Goal: Task Accomplishment & Management: Use online tool/utility

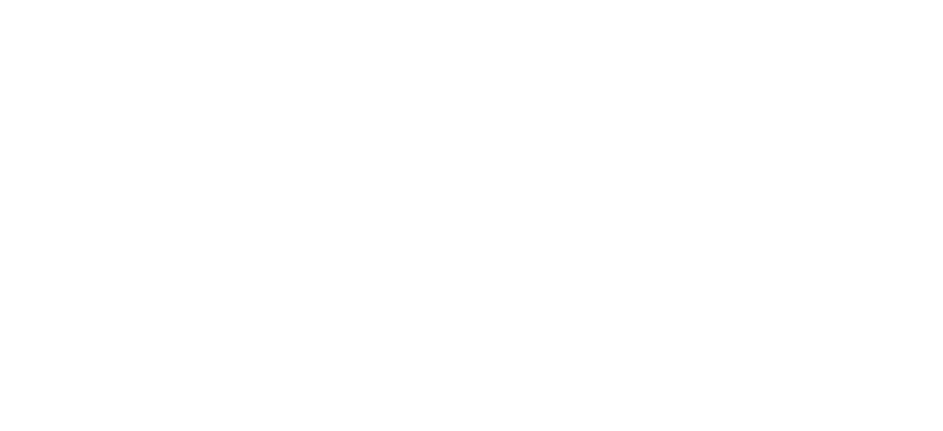
click at [878, 0] on html at bounding box center [471, 0] width 943 height 0
click at [873, 0] on html at bounding box center [471, 0] width 943 height 0
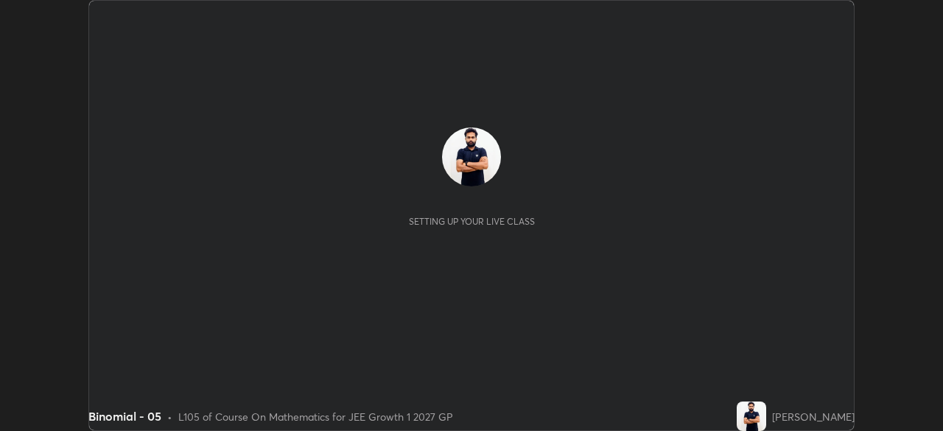
scroll to position [431, 943]
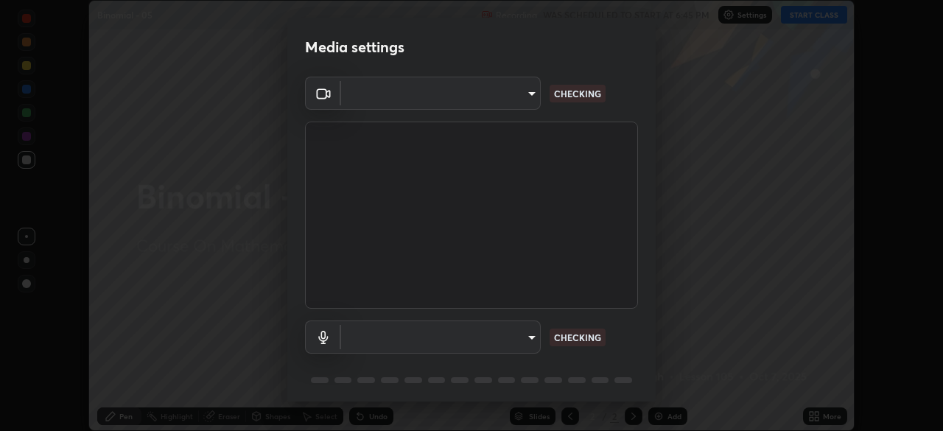
type input "1a0cd2fa9eaecc5464ce661d2c376d4f68bb2a1a8db1c3726163fcb70f995fb6"
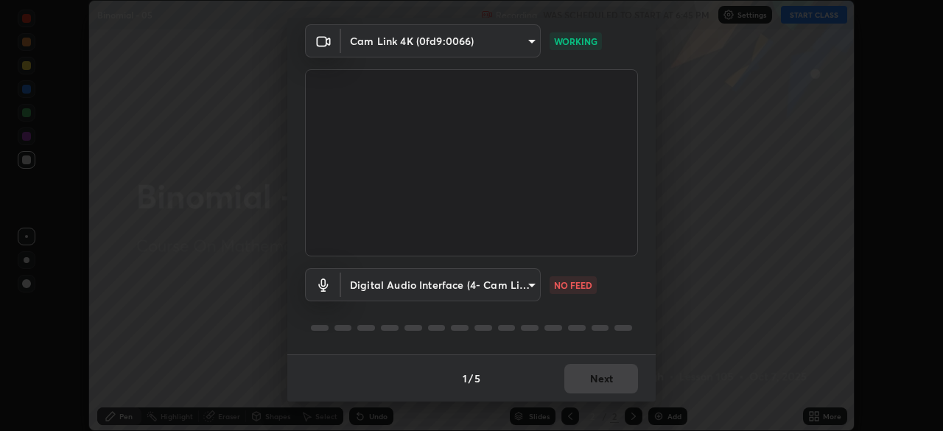
click at [527, 285] on body "Erase all Binomial - 05 Recording WAS SCHEDULED TO START AT 6:45 PM Settings ST…" at bounding box center [471, 215] width 943 height 431
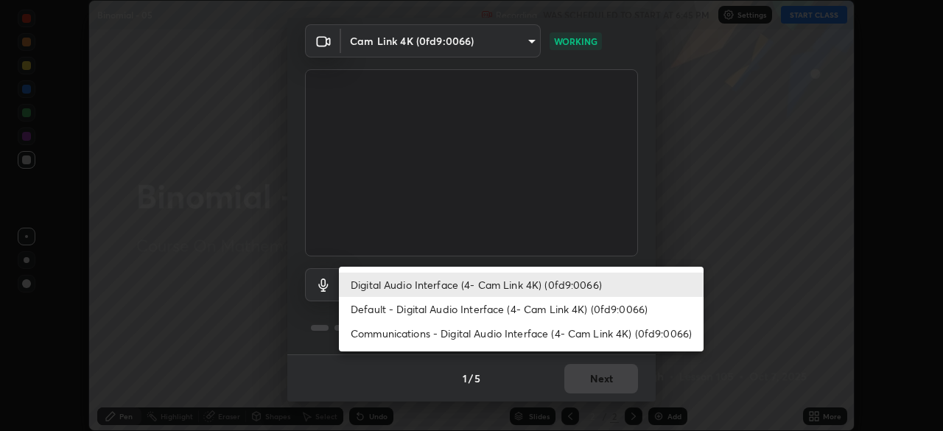
click at [466, 310] on li "Default - Digital Audio Interface (4- Cam Link 4K) (0fd9:0066)" at bounding box center [521, 309] width 365 height 24
type input "default"
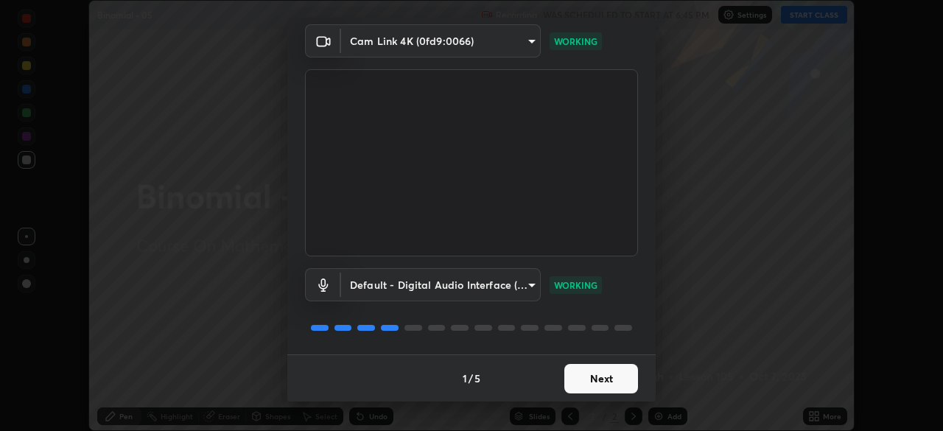
click at [590, 377] on button "Next" at bounding box center [602, 378] width 74 height 29
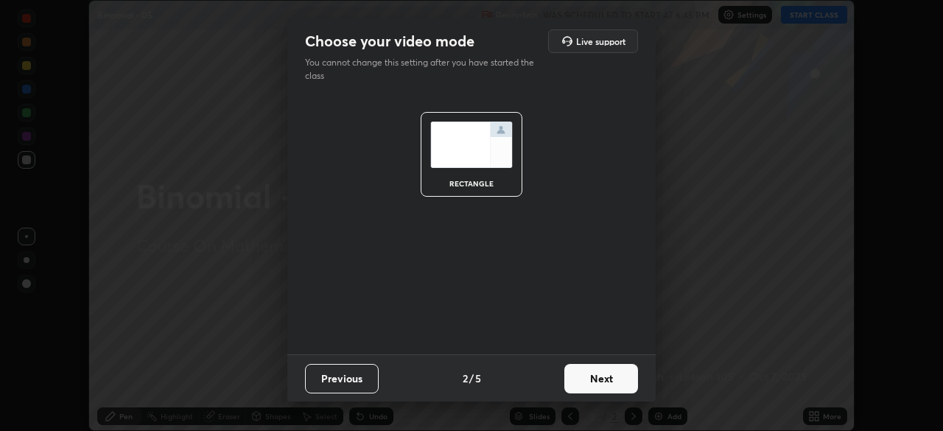
click at [588, 377] on button "Next" at bounding box center [602, 378] width 74 height 29
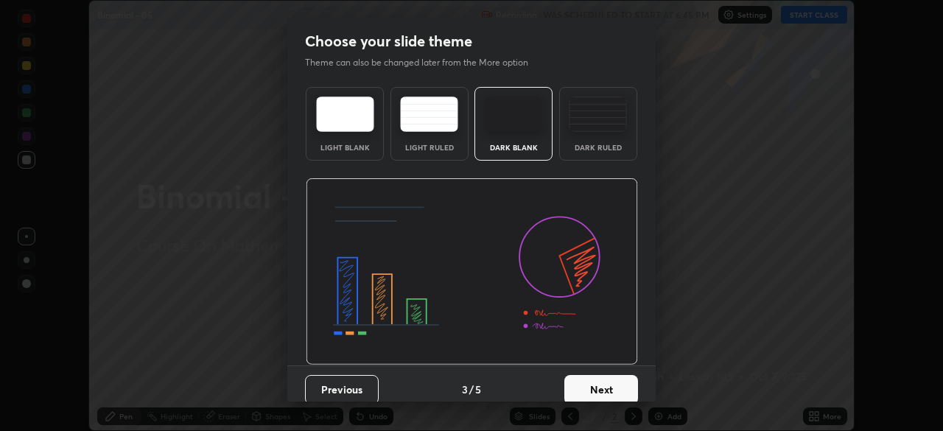
click at [590, 373] on div "Previous 3 / 5 Next" at bounding box center [471, 389] width 369 height 47
click at [594, 377] on button "Next" at bounding box center [602, 389] width 74 height 29
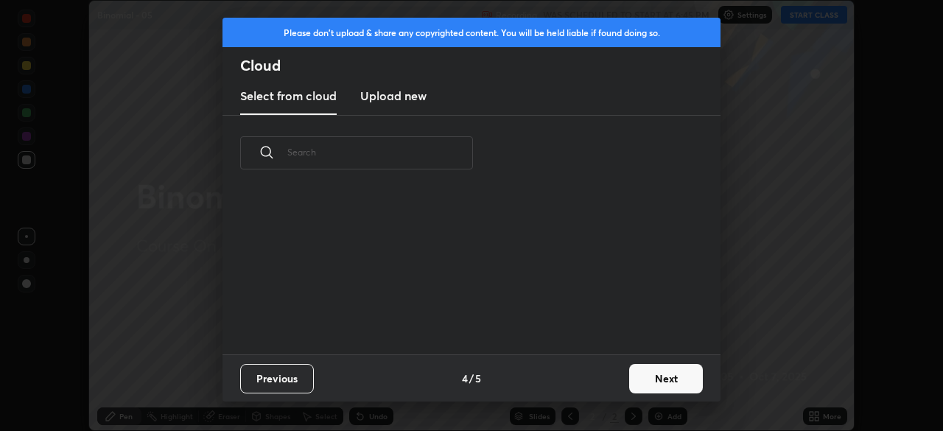
scroll to position [164, 473]
click at [640, 383] on button "Next" at bounding box center [666, 378] width 74 height 29
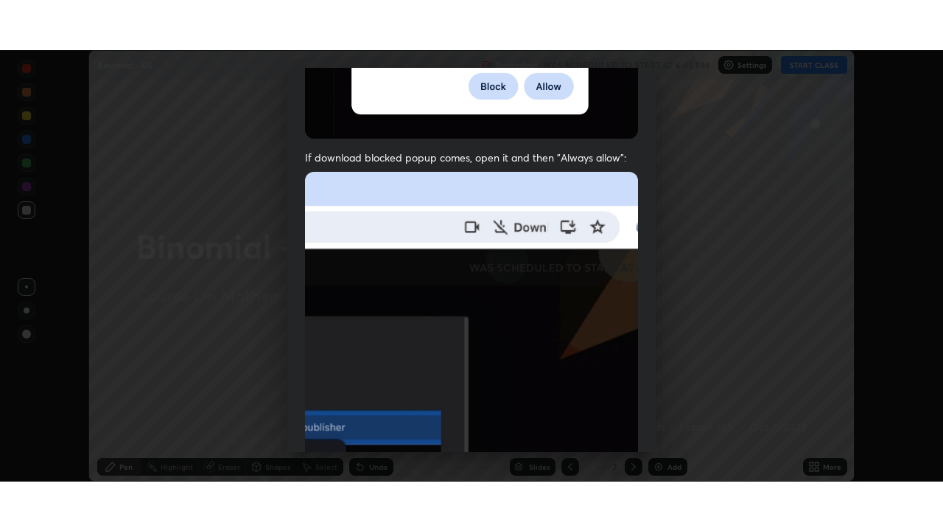
scroll to position [353, 0]
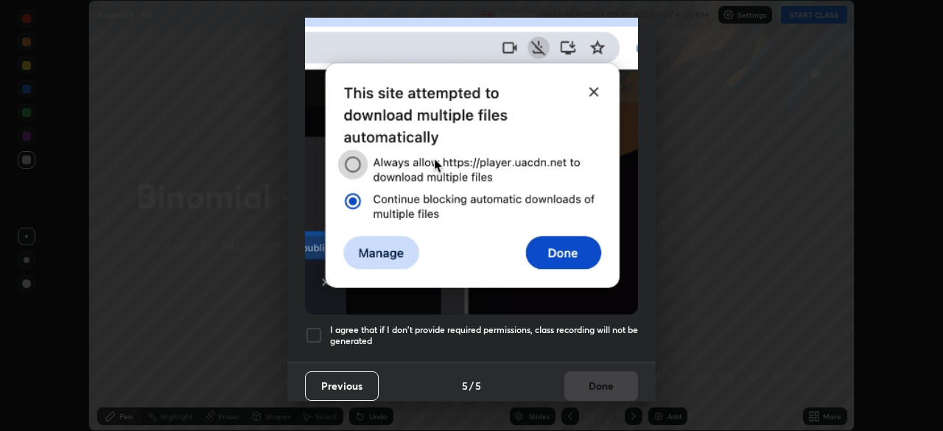
click at [313, 330] on div at bounding box center [314, 336] width 18 height 18
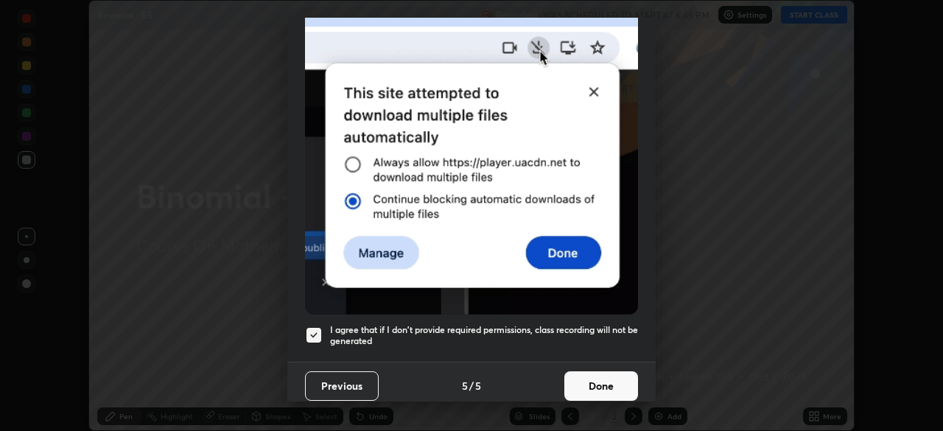
click at [583, 375] on button "Done" at bounding box center [602, 385] width 74 height 29
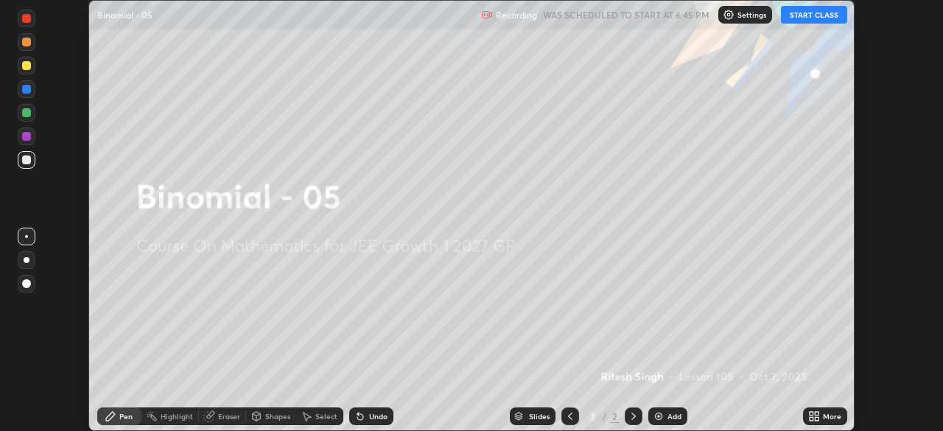
click at [800, 15] on button "START CLASS" at bounding box center [814, 15] width 66 height 18
click at [816, 411] on icon at bounding box center [815, 417] width 12 height 12
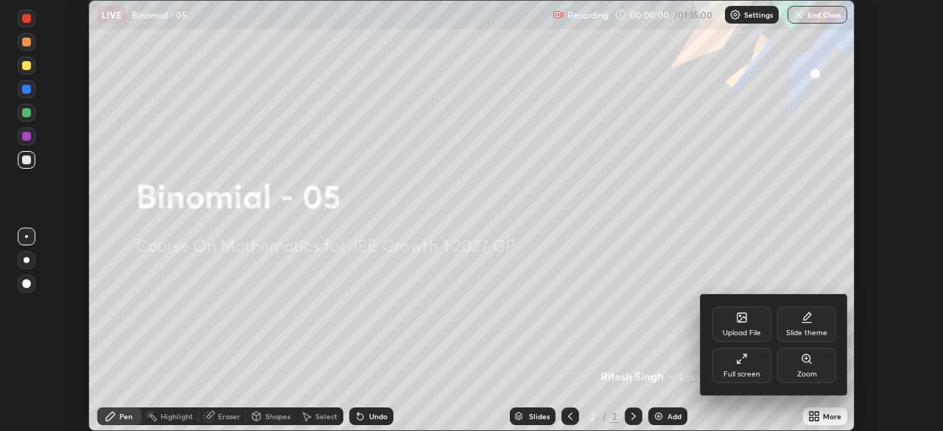
click at [750, 365] on div "Full screen" at bounding box center [742, 365] width 59 height 35
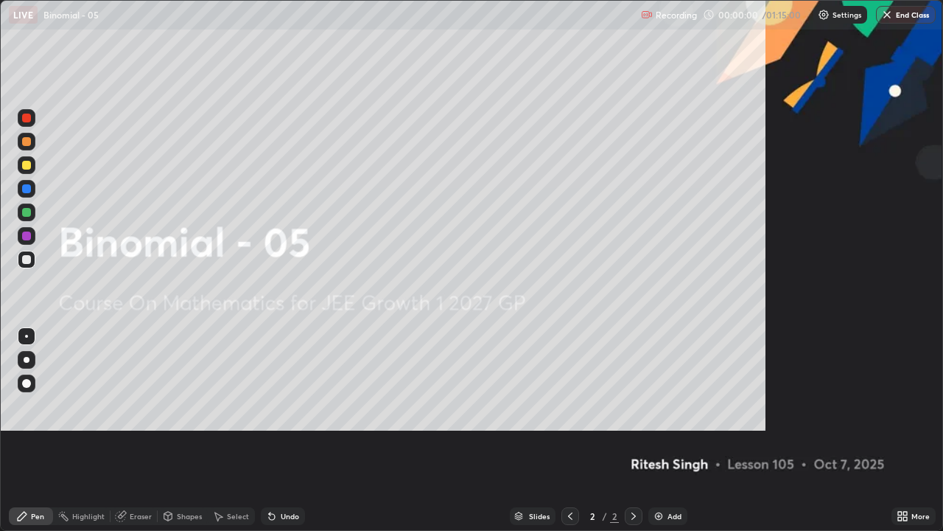
scroll to position [531, 943]
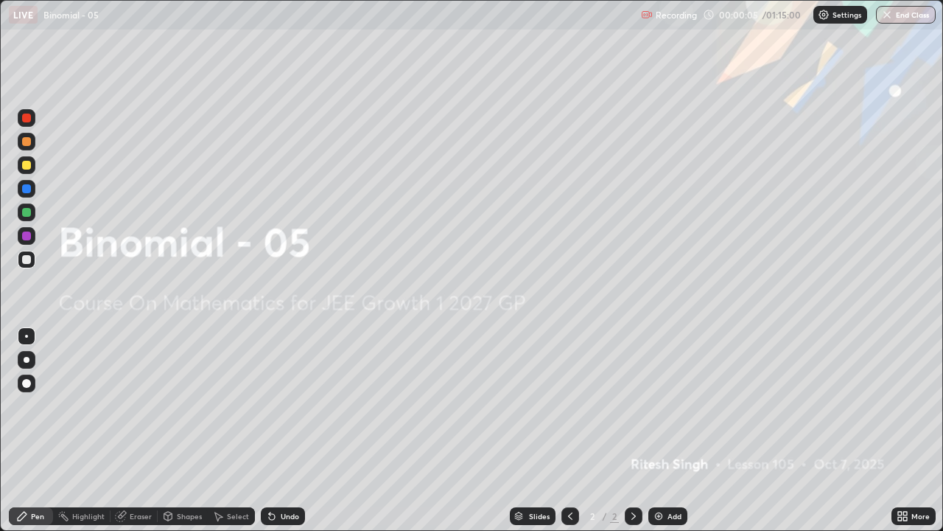
click at [666, 430] on div "Add" at bounding box center [668, 516] width 39 height 18
click at [665, 430] on div "Add" at bounding box center [668, 516] width 39 height 18
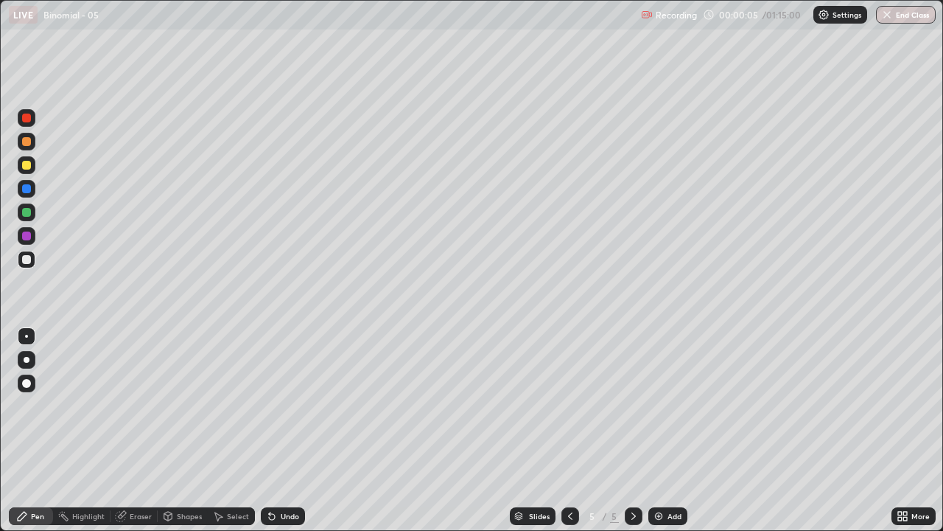
click at [663, 430] on div "Add" at bounding box center [668, 516] width 39 height 18
click at [661, 430] on img at bounding box center [659, 516] width 12 height 12
click at [660, 430] on img at bounding box center [659, 516] width 12 height 12
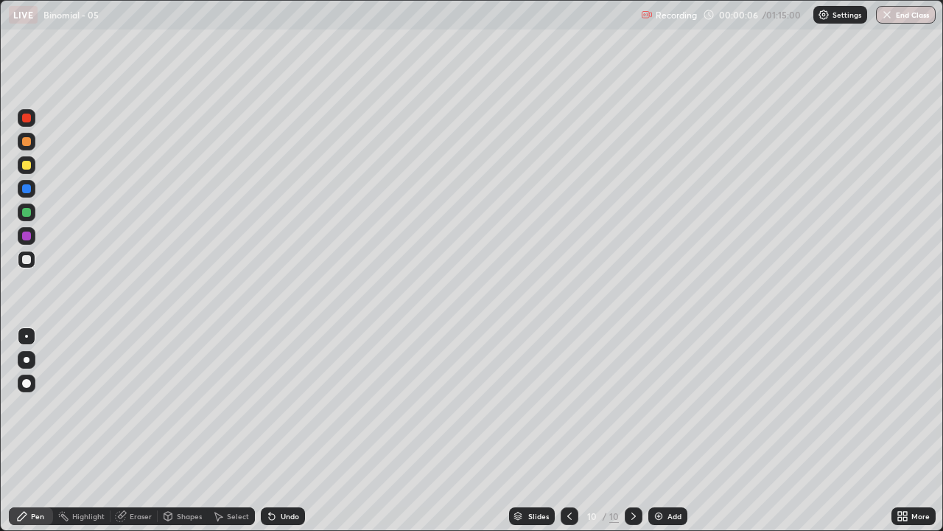
click at [658, 430] on img at bounding box center [659, 516] width 12 height 12
click at [657, 430] on img at bounding box center [659, 516] width 12 height 12
click at [655, 430] on img at bounding box center [659, 516] width 12 height 12
click at [567, 430] on icon at bounding box center [571, 516] width 12 height 12
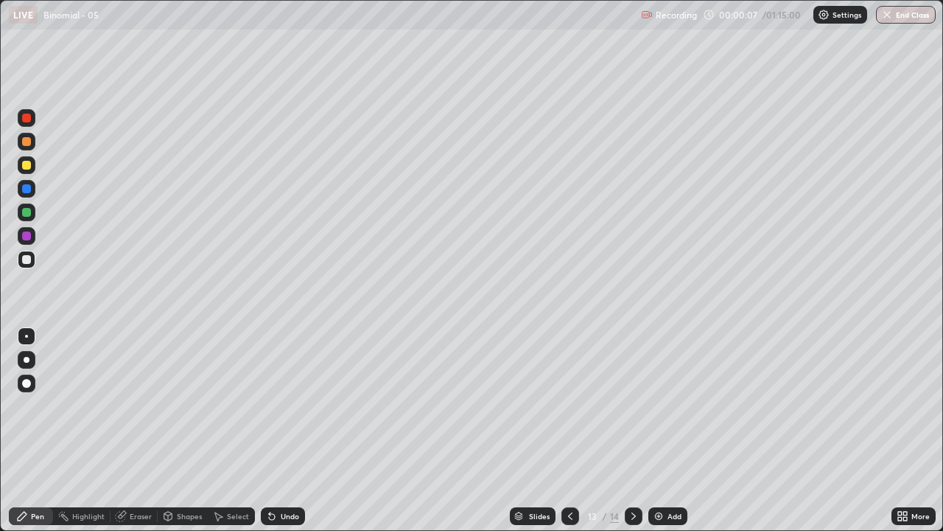
click at [568, 430] on icon at bounding box center [571, 516] width 12 height 12
click at [567, 430] on icon at bounding box center [571, 516] width 12 height 12
click at [565, 430] on icon at bounding box center [571, 516] width 12 height 12
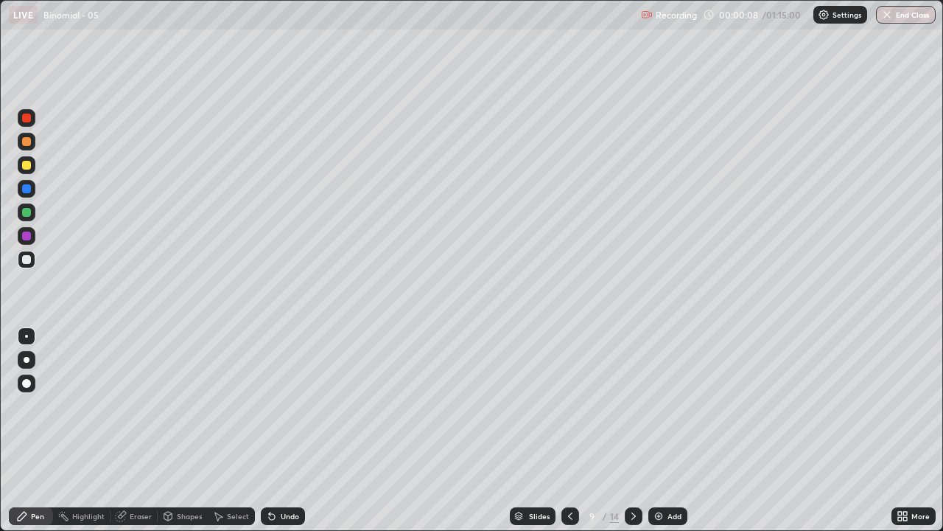
click at [565, 430] on icon at bounding box center [571, 516] width 12 height 12
click at [567, 430] on icon at bounding box center [571, 516] width 12 height 12
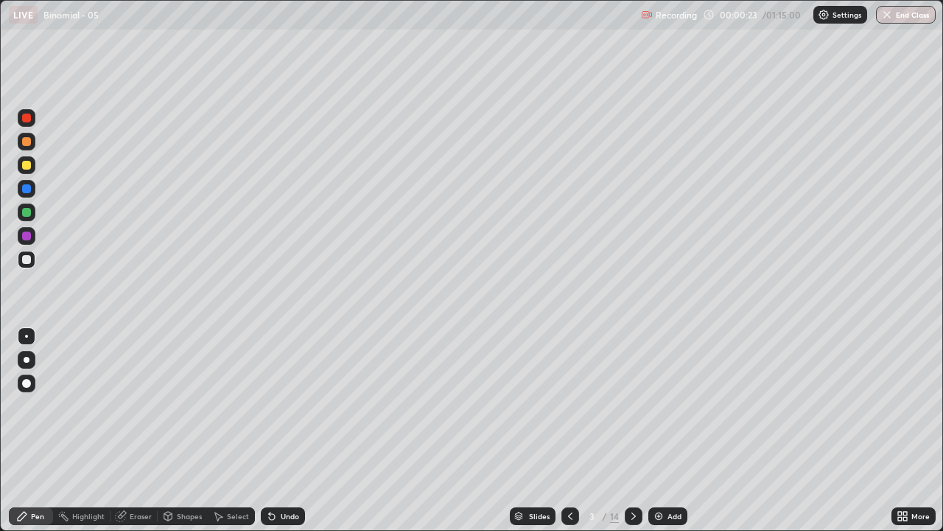
click at [26, 166] on div at bounding box center [26, 165] width 9 height 9
click at [279, 430] on div "Undo" at bounding box center [283, 516] width 44 height 18
click at [282, 430] on div "Undo" at bounding box center [283, 516] width 44 height 18
click at [288, 430] on div "Undo" at bounding box center [290, 515] width 18 height 7
click at [294, 430] on div "Undo" at bounding box center [290, 515] width 18 height 7
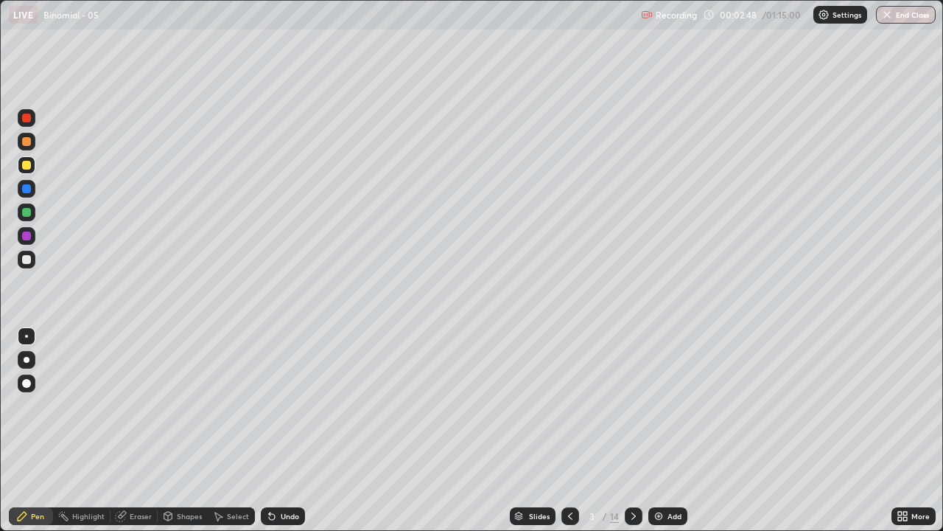
click at [285, 430] on div "Undo" at bounding box center [283, 516] width 44 height 18
click at [287, 430] on div "Undo" at bounding box center [290, 515] width 18 height 7
click at [295, 430] on div "Undo" at bounding box center [290, 515] width 18 height 7
click at [297, 430] on div "Undo" at bounding box center [283, 516] width 44 height 18
click at [285, 430] on div "Undo" at bounding box center [290, 515] width 18 height 7
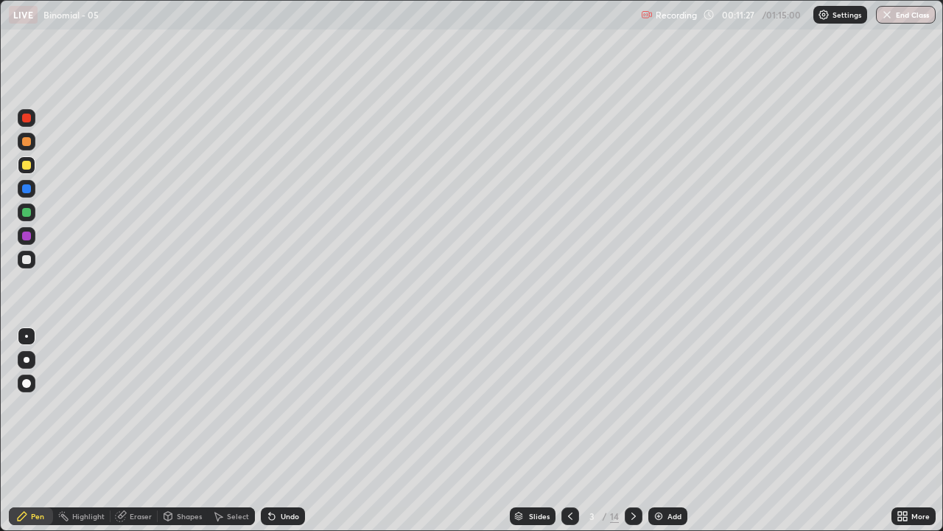
click at [26, 259] on div at bounding box center [26, 259] width 9 height 9
click at [632, 430] on icon at bounding box center [634, 516] width 12 height 12
click at [283, 430] on div "Undo" at bounding box center [290, 515] width 18 height 7
click at [568, 430] on icon at bounding box center [571, 516] width 12 height 12
click at [633, 430] on icon at bounding box center [634, 516] width 12 height 12
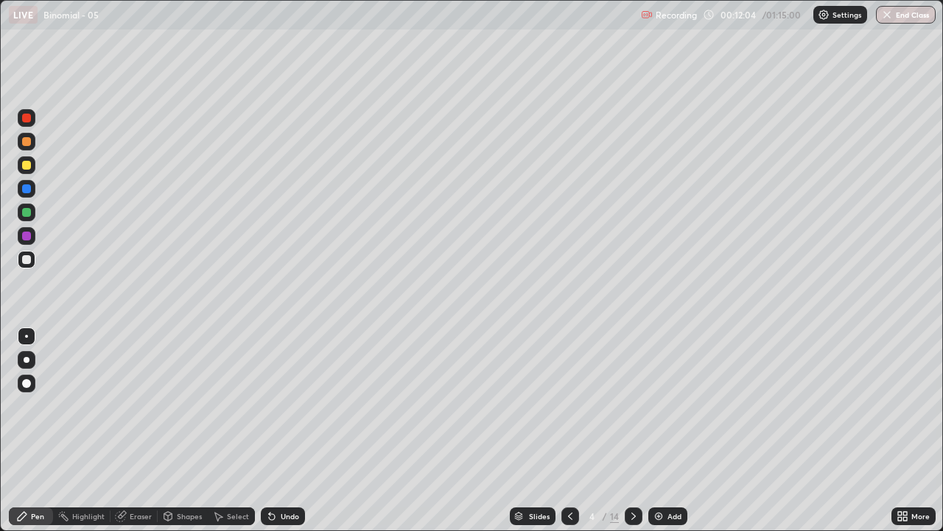
click at [567, 430] on icon at bounding box center [571, 516] width 12 height 12
click at [632, 430] on icon at bounding box center [634, 515] width 4 height 7
click at [567, 430] on icon at bounding box center [571, 516] width 12 height 12
click at [629, 430] on icon at bounding box center [634, 516] width 12 height 12
click at [570, 430] on icon at bounding box center [571, 516] width 12 height 12
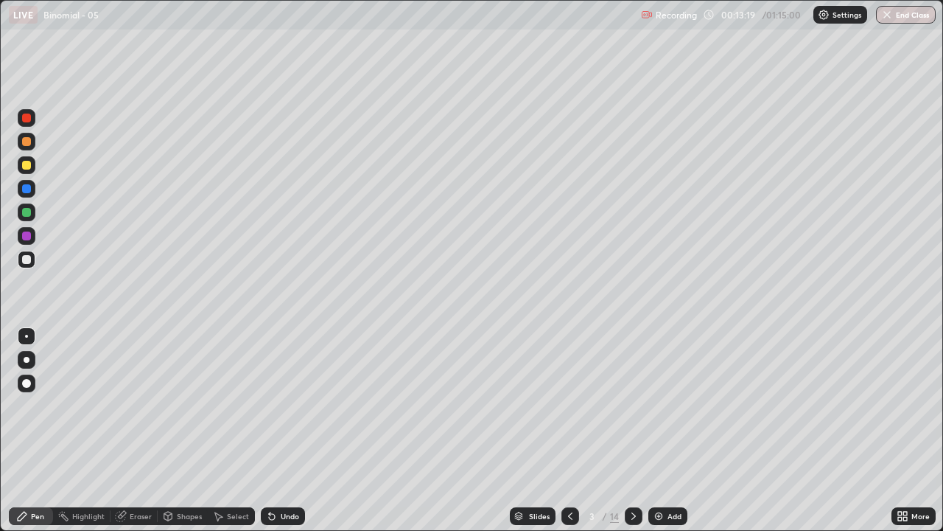
click at [631, 430] on icon at bounding box center [634, 516] width 12 height 12
click at [286, 430] on div "Undo" at bounding box center [283, 516] width 44 height 18
click at [285, 430] on div "Undo" at bounding box center [283, 516] width 44 height 18
click at [761, 430] on div "Slides 4 / 14 Add" at bounding box center [598, 515] width 587 height 29
click at [631, 430] on icon at bounding box center [634, 516] width 12 height 12
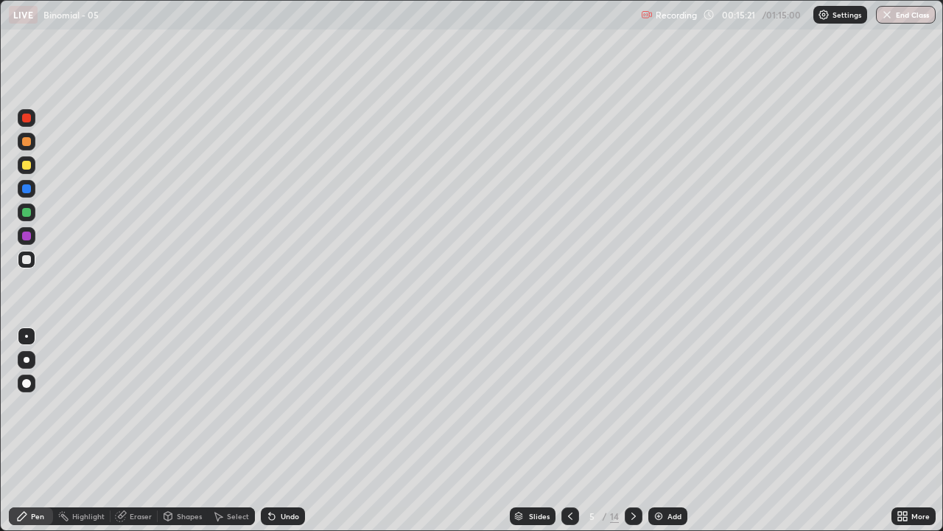
click at [570, 430] on icon at bounding box center [571, 516] width 12 height 12
click at [569, 430] on icon at bounding box center [571, 516] width 12 height 12
click at [630, 430] on icon at bounding box center [634, 516] width 12 height 12
click at [562, 430] on div at bounding box center [571, 516] width 18 height 18
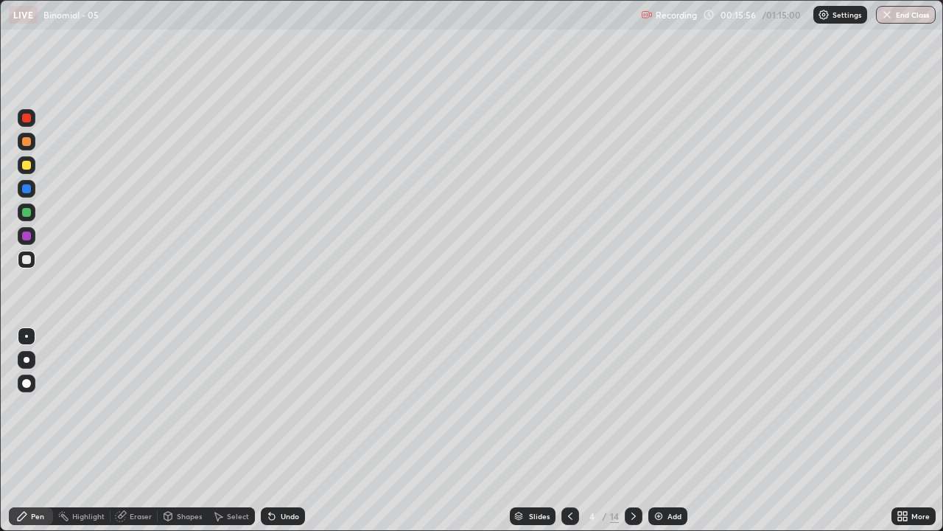
click at [633, 430] on icon at bounding box center [634, 515] width 4 height 7
click at [281, 430] on div "Undo" at bounding box center [290, 515] width 18 height 7
click at [571, 430] on icon at bounding box center [571, 516] width 12 height 12
click at [565, 430] on icon at bounding box center [571, 516] width 12 height 12
click at [632, 430] on icon at bounding box center [634, 516] width 12 height 12
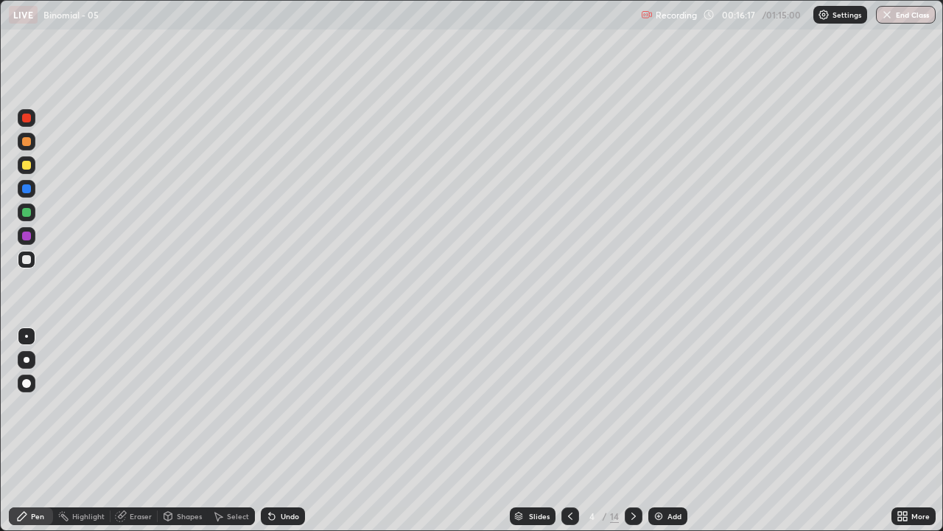
click at [632, 430] on icon at bounding box center [634, 515] width 4 height 7
click at [289, 430] on div "Undo" at bounding box center [283, 516] width 44 height 18
click at [630, 430] on icon at bounding box center [634, 516] width 12 height 12
click at [568, 430] on icon at bounding box center [570, 515] width 4 height 7
click at [629, 430] on icon at bounding box center [634, 516] width 12 height 12
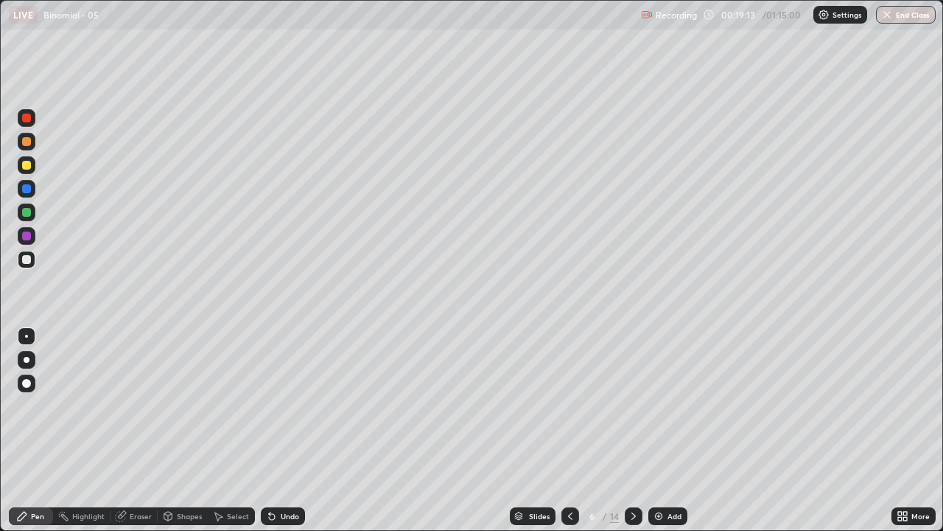
click at [287, 430] on div "Undo" at bounding box center [290, 515] width 18 height 7
click at [289, 430] on div "Undo" at bounding box center [290, 515] width 18 height 7
click at [290, 430] on div "Undo" at bounding box center [290, 515] width 18 height 7
click at [569, 430] on icon at bounding box center [570, 515] width 4 height 7
click at [569, 430] on icon at bounding box center [571, 516] width 12 height 12
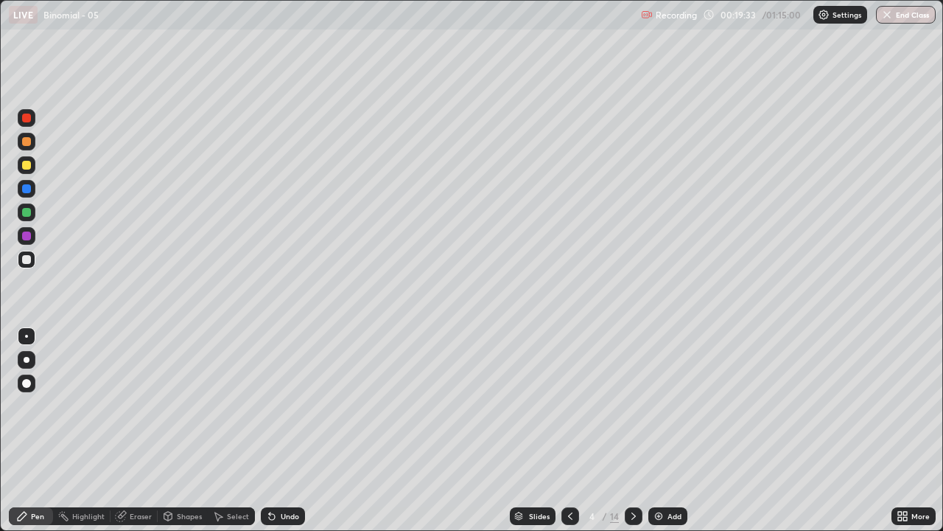
click at [634, 430] on icon at bounding box center [634, 516] width 12 height 12
click at [570, 430] on div at bounding box center [571, 516] width 18 height 18
click at [568, 430] on icon at bounding box center [571, 516] width 12 height 12
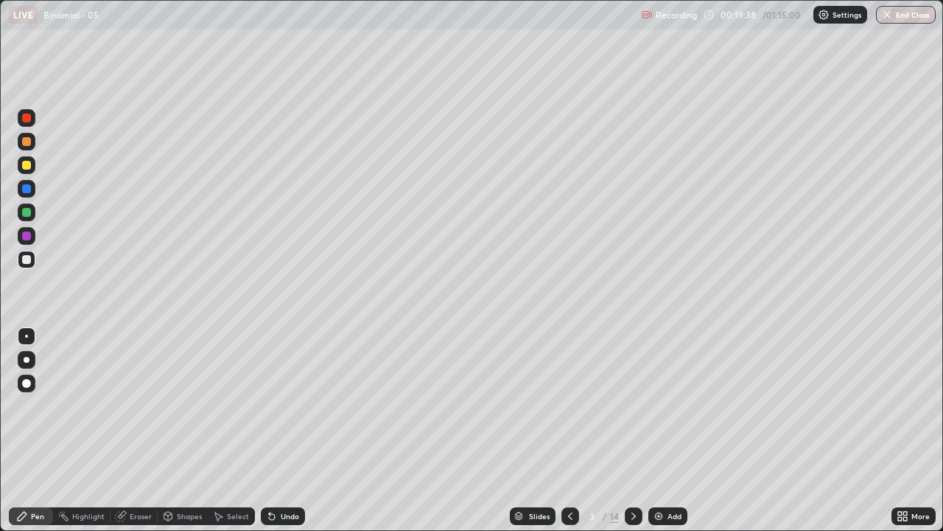
click at [632, 430] on icon at bounding box center [634, 516] width 12 height 12
click at [23, 168] on div at bounding box center [26, 165] width 9 height 9
click at [286, 430] on div "Undo" at bounding box center [290, 515] width 18 height 7
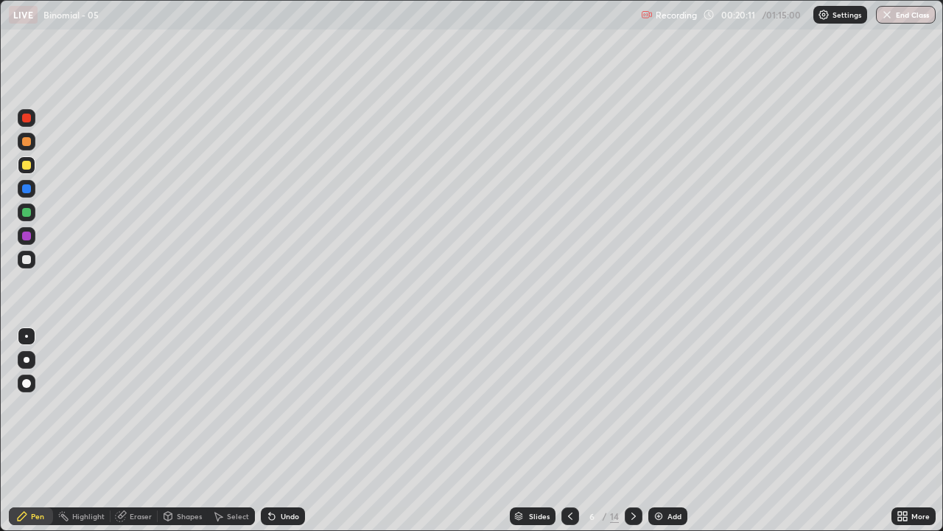
click at [287, 430] on div "Undo" at bounding box center [290, 515] width 18 height 7
click at [286, 430] on div "Undo" at bounding box center [290, 515] width 18 height 7
click at [632, 430] on icon at bounding box center [634, 516] width 12 height 12
click at [568, 430] on icon at bounding box center [570, 515] width 4 height 7
click at [570, 430] on icon at bounding box center [571, 516] width 12 height 12
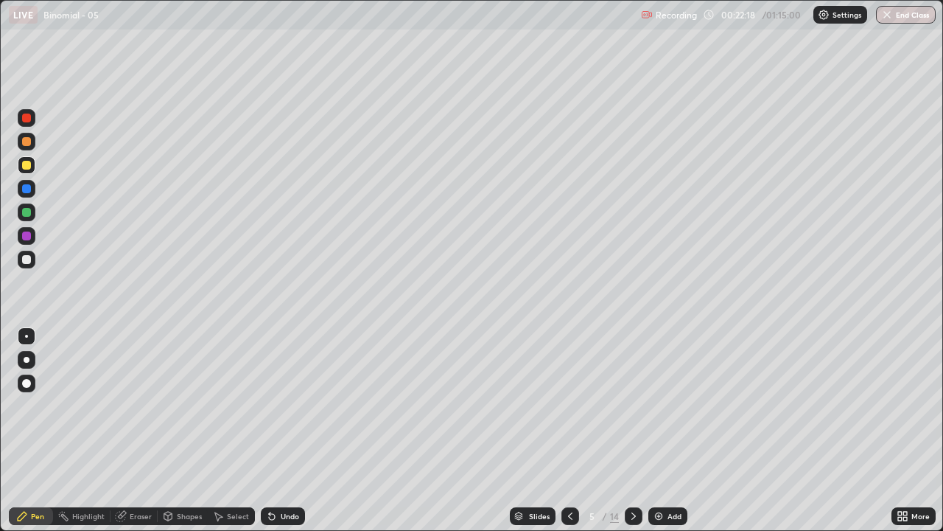
click at [571, 430] on icon at bounding box center [571, 516] width 12 height 12
click at [568, 430] on icon at bounding box center [571, 516] width 12 height 12
click at [633, 430] on icon at bounding box center [634, 515] width 4 height 7
click at [634, 430] on icon at bounding box center [634, 516] width 12 height 12
click at [631, 430] on icon at bounding box center [634, 516] width 12 height 12
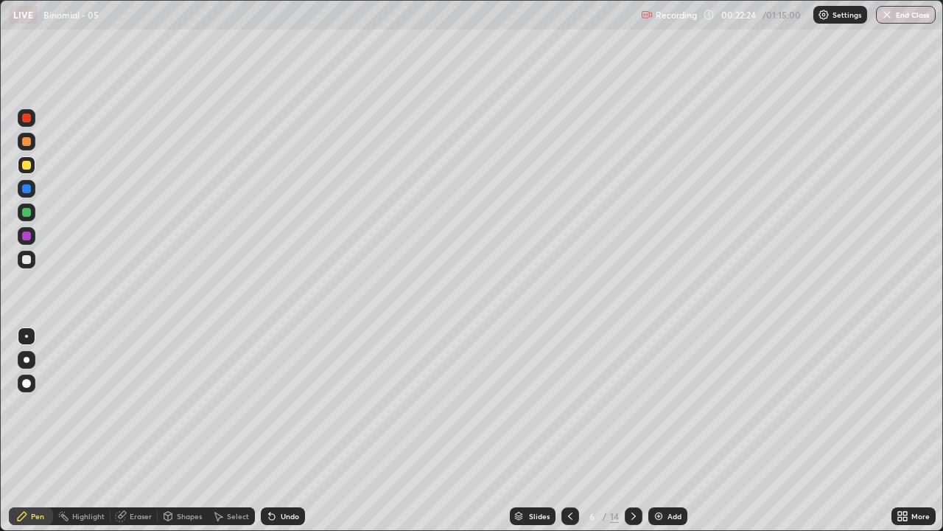
click at [632, 430] on icon at bounding box center [634, 516] width 12 height 12
click at [284, 430] on div "Undo" at bounding box center [283, 516] width 44 height 18
click at [286, 430] on div "Undo" at bounding box center [290, 515] width 18 height 7
click at [285, 430] on div "Undo" at bounding box center [283, 516] width 44 height 18
click at [283, 430] on div "Undo" at bounding box center [290, 515] width 18 height 7
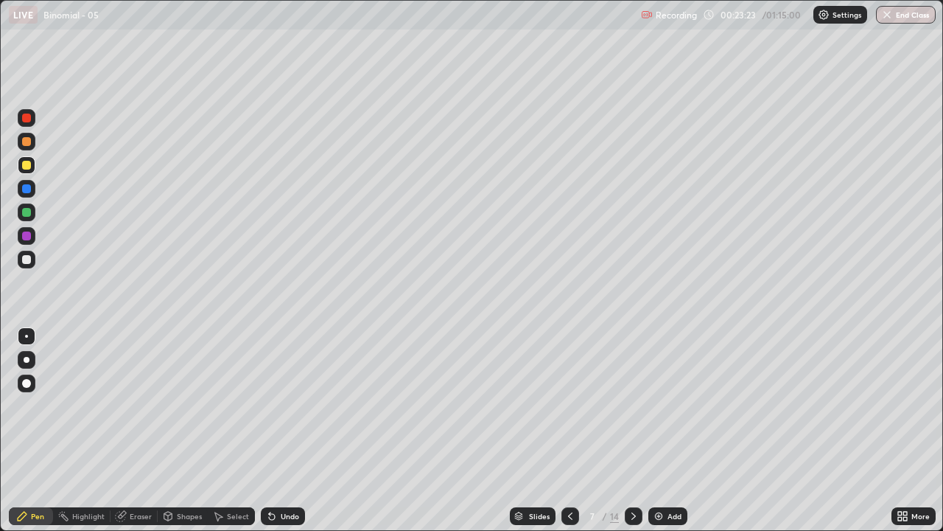
click at [284, 430] on div "Undo" at bounding box center [290, 515] width 18 height 7
click at [283, 430] on div "Undo" at bounding box center [290, 515] width 18 height 7
click at [283, 430] on div "Undo" at bounding box center [283, 516] width 44 height 18
click at [27, 259] on div at bounding box center [26, 259] width 9 height 9
click at [635, 430] on icon at bounding box center [634, 516] width 12 height 12
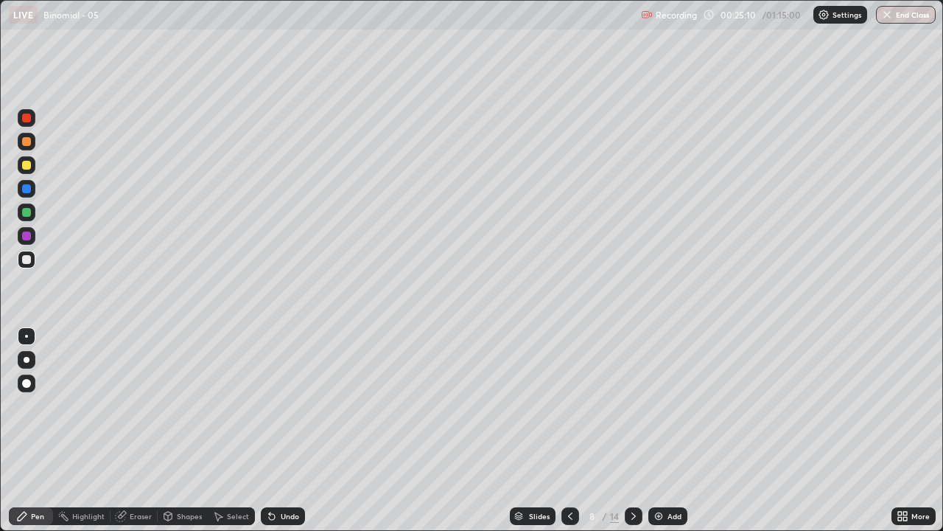
click at [569, 430] on icon at bounding box center [571, 516] width 12 height 12
click at [633, 430] on icon at bounding box center [634, 515] width 4 height 7
click at [568, 430] on icon at bounding box center [571, 516] width 12 height 12
click at [632, 430] on icon at bounding box center [634, 516] width 12 height 12
click at [568, 430] on icon at bounding box center [571, 516] width 12 height 12
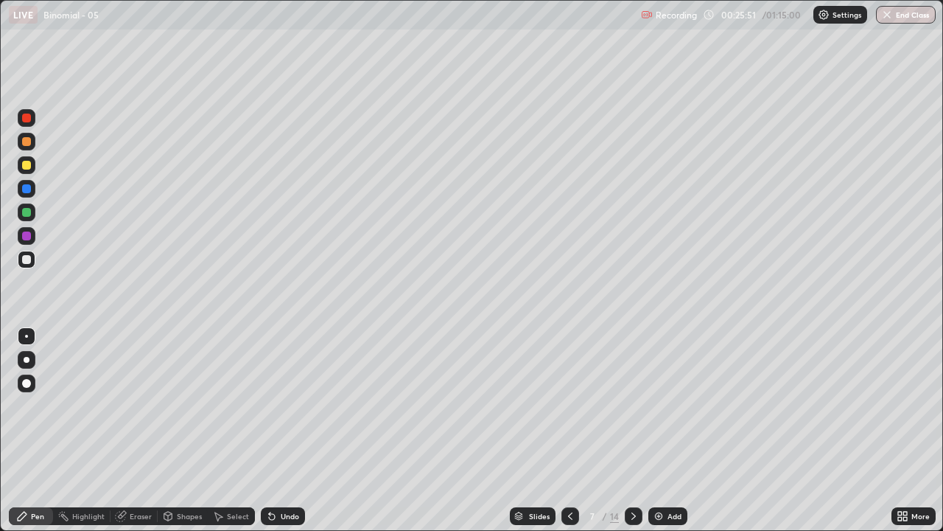
click at [290, 430] on div "Undo" at bounding box center [283, 516] width 44 height 18
click at [289, 430] on div "Undo" at bounding box center [290, 515] width 18 height 7
click at [287, 430] on div "Undo" at bounding box center [290, 515] width 18 height 7
click at [289, 430] on div "Undo" at bounding box center [283, 516] width 44 height 18
click at [287, 430] on div "Undo" at bounding box center [283, 516] width 44 height 18
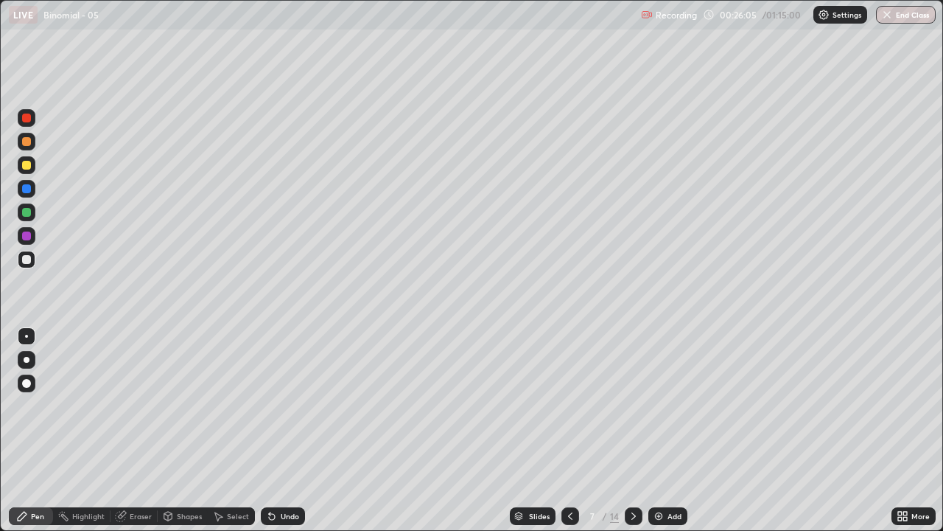
click at [287, 430] on div "Undo" at bounding box center [283, 516] width 44 height 18
click at [632, 430] on icon at bounding box center [634, 516] width 12 height 12
click at [569, 430] on icon at bounding box center [571, 516] width 12 height 12
click at [568, 430] on icon at bounding box center [571, 516] width 12 height 12
click at [568, 430] on icon at bounding box center [570, 515] width 4 height 7
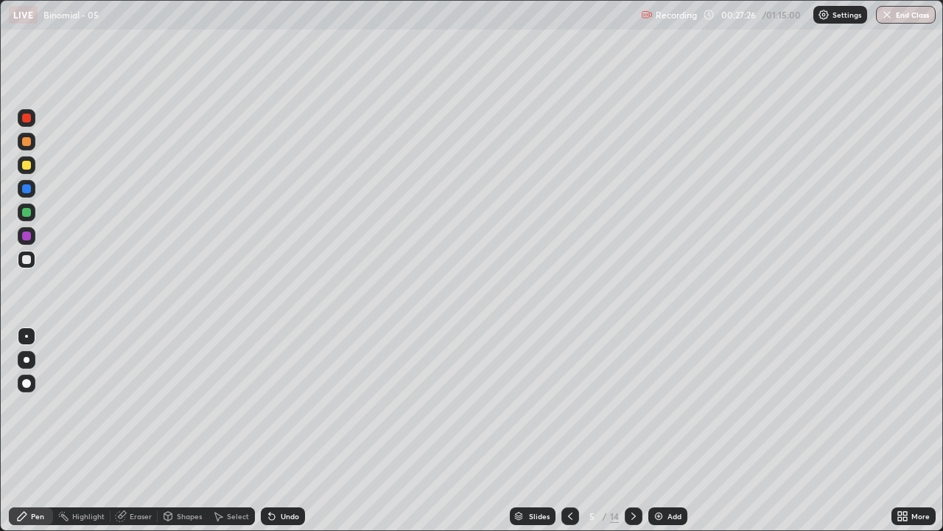
click at [565, 430] on div at bounding box center [571, 516] width 18 height 18
click at [568, 430] on icon at bounding box center [571, 516] width 12 height 12
click at [632, 430] on icon at bounding box center [634, 516] width 12 height 12
click at [632, 430] on div at bounding box center [634, 515] width 18 height 29
click at [633, 430] on div at bounding box center [634, 516] width 18 height 18
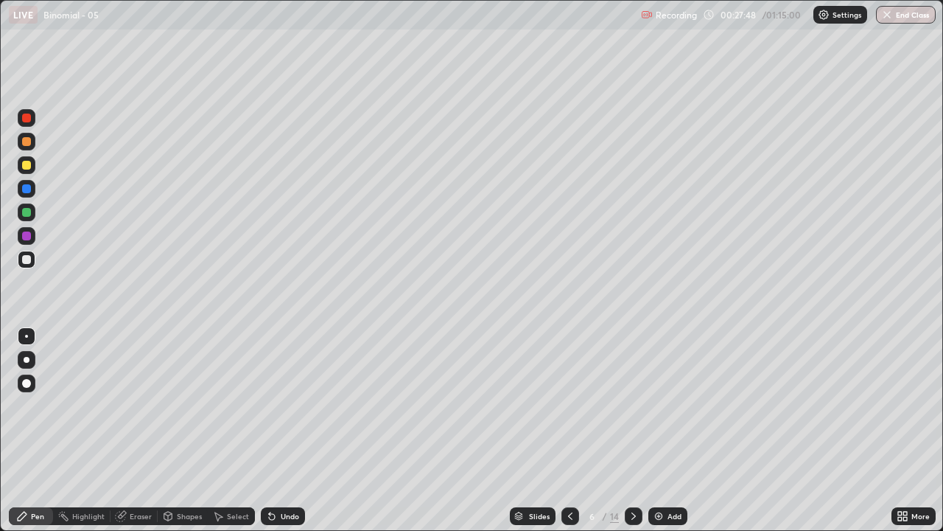
click at [638, 430] on div at bounding box center [634, 516] width 18 height 18
click at [134, 430] on div "Eraser" at bounding box center [141, 515] width 22 height 7
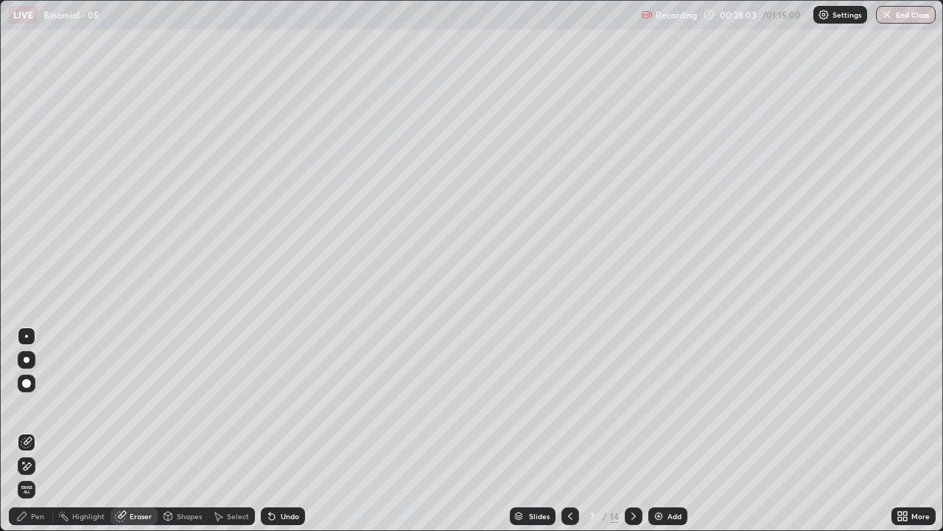
click at [632, 430] on icon at bounding box center [634, 516] width 12 height 12
click at [28, 430] on div "Pen" at bounding box center [31, 516] width 44 height 18
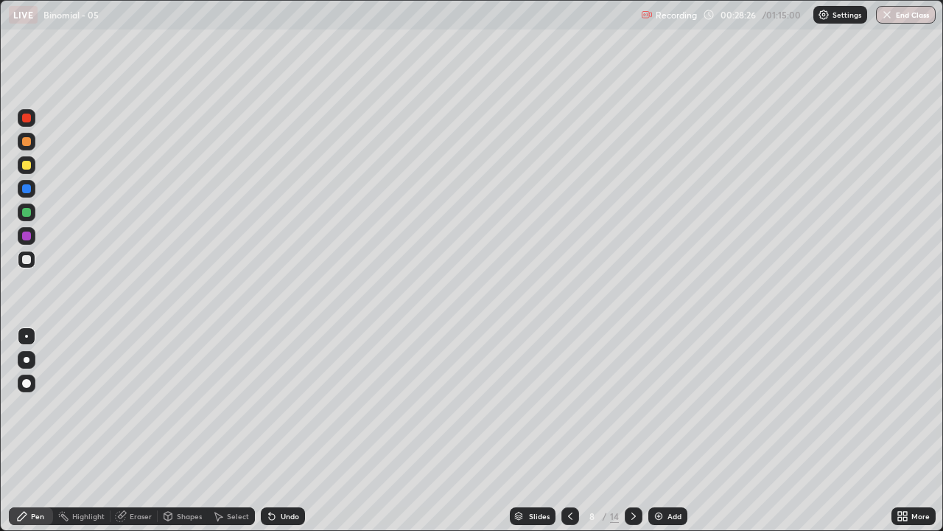
click at [569, 430] on icon at bounding box center [571, 516] width 12 height 12
click at [632, 430] on icon at bounding box center [634, 516] width 12 height 12
click at [568, 430] on icon at bounding box center [571, 516] width 12 height 12
click at [569, 430] on icon at bounding box center [571, 516] width 12 height 12
click at [572, 430] on div at bounding box center [571, 515] width 18 height 29
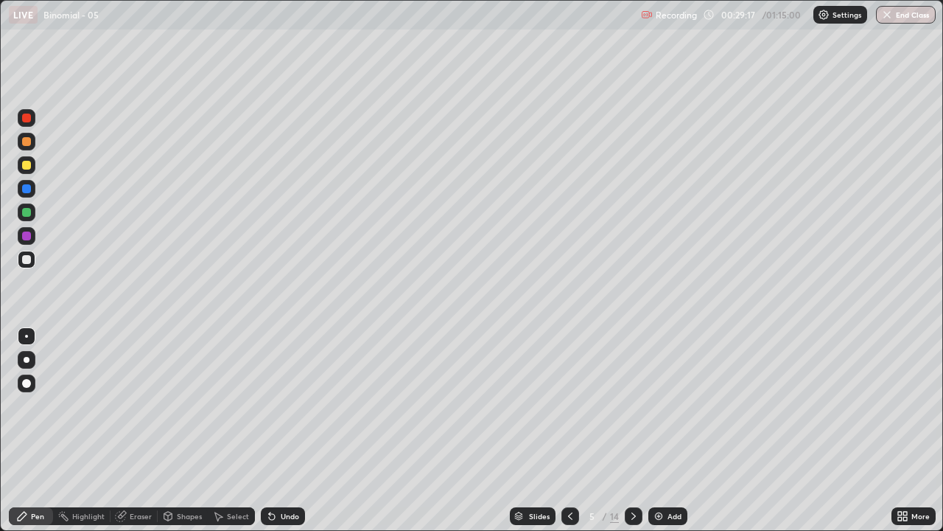
click at [571, 430] on div at bounding box center [571, 516] width 18 height 18
click at [629, 430] on icon at bounding box center [634, 516] width 12 height 12
click at [634, 430] on icon at bounding box center [634, 516] width 12 height 12
click at [629, 430] on icon at bounding box center [634, 516] width 12 height 12
click at [572, 430] on icon at bounding box center [571, 516] width 12 height 12
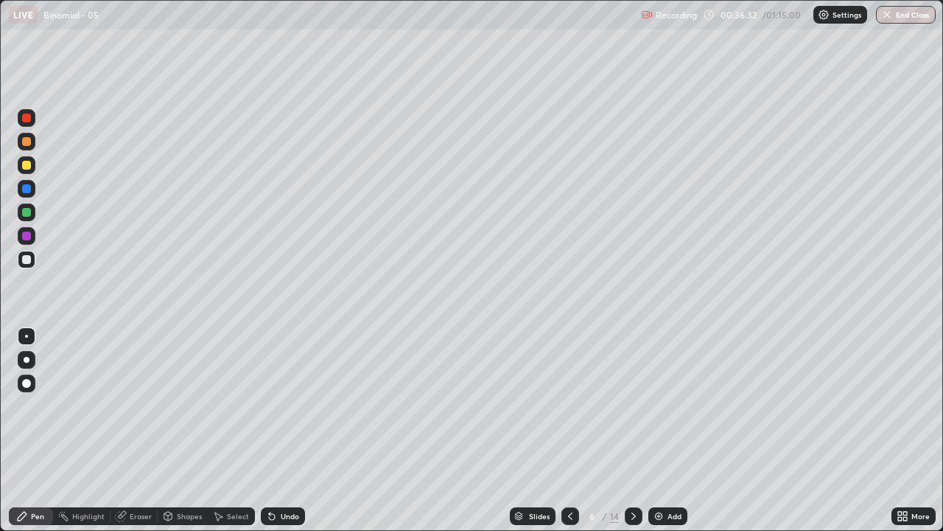
click at [633, 430] on icon at bounding box center [634, 516] width 12 height 12
click at [632, 430] on icon at bounding box center [634, 516] width 12 height 12
click at [573, 430] on div at bounding box center [571, 516] width 18 height 18
click at [632, 430] on icon at bounding box center [634, 516] width 12 height 12
click at [633, 430] on icon at bounding box center [634, 516] width 12 height 12
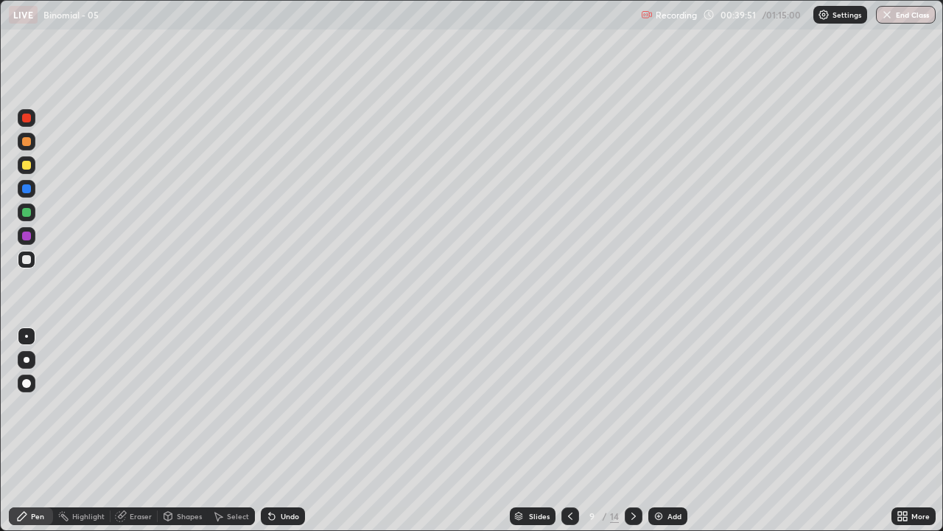
click at [567, 430] on icon at bounding box center [571, 516] width 12 height 12
click at [635, 430] on icon at bounding box center [634, 515] width 4 height 7
click at [134, 430] on div "Eraser" at bounding box center [141, 515] width 22 height 7
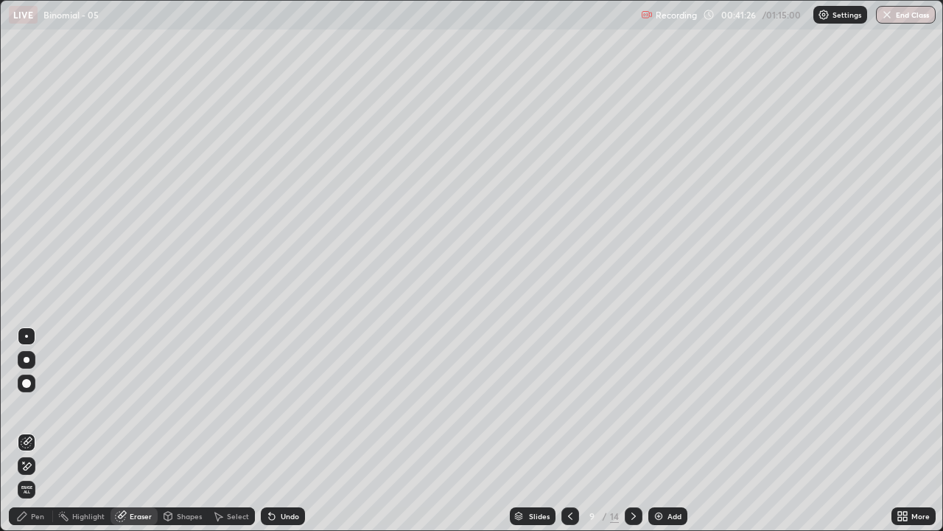
click at [41, 430] on div "Pen" at bounding box center [31, 516] width 44 height 18
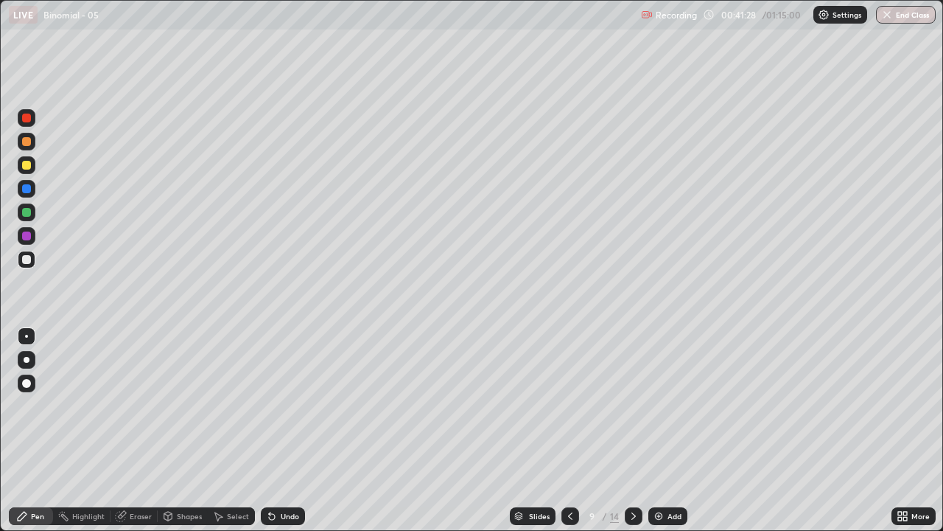
click at [571, 430] on div at bounding box center [571, 516] width 18 height 18
click at [632, 430] on icon at bounding box center [634, 516] width 12 height 12
click at [136, 430] on div "Eraser" at bounding box center [141, 515] width 22 height 7
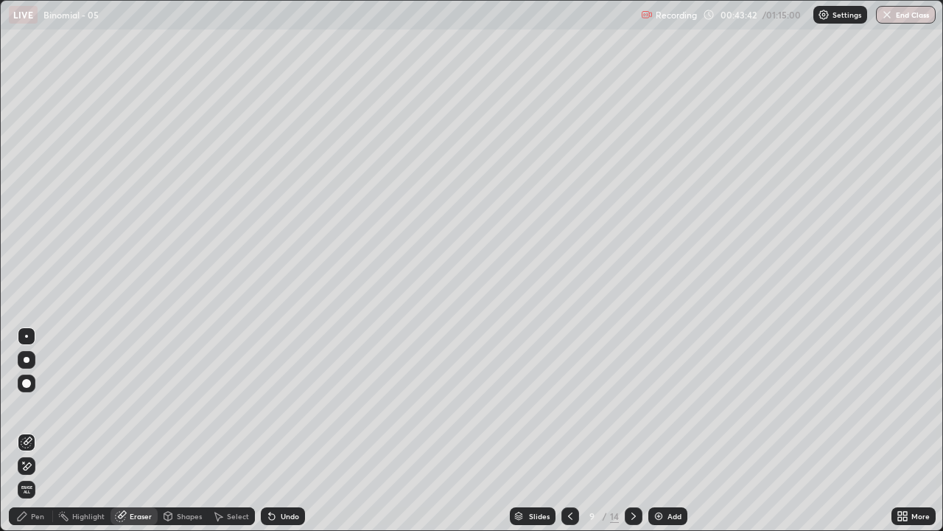
click at [40, 430] on div "Pen" at bounding box center [31, 516] width 44 height 18
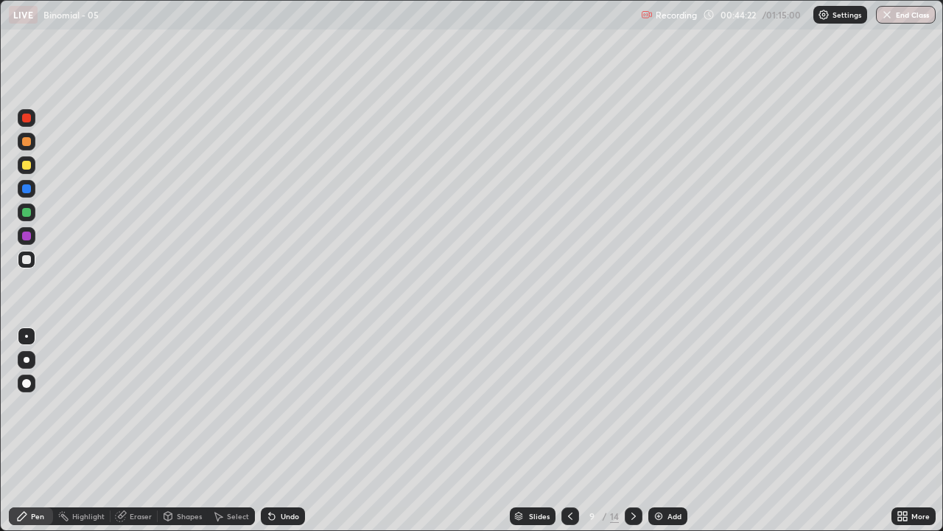
click at [284, 430] on div "Undo" at bounding box center [283, 516] width 44 height 18
click at [137, 430] on div "Eraser" at bounding box center [134, 516] width 47 height 18
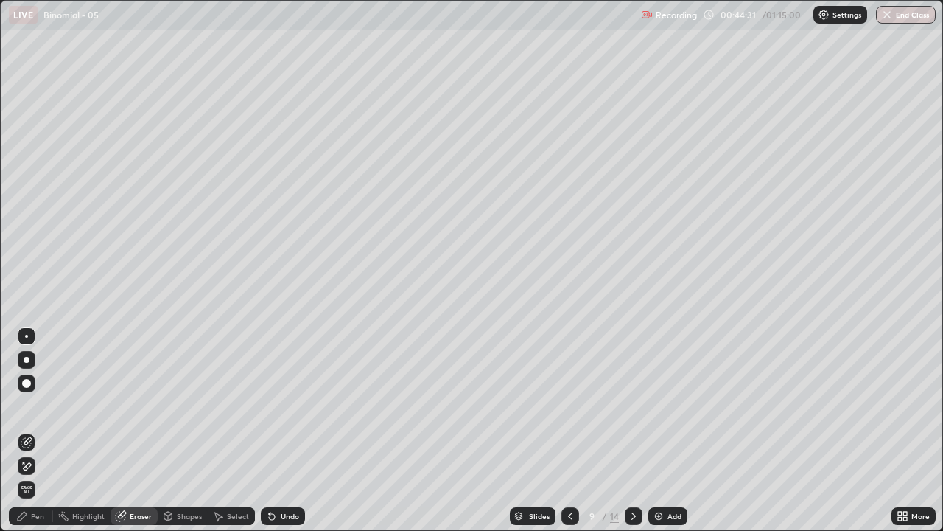
click at [41, 430] on div "Pen" at bounding box center [31, 516] width 44 height 18
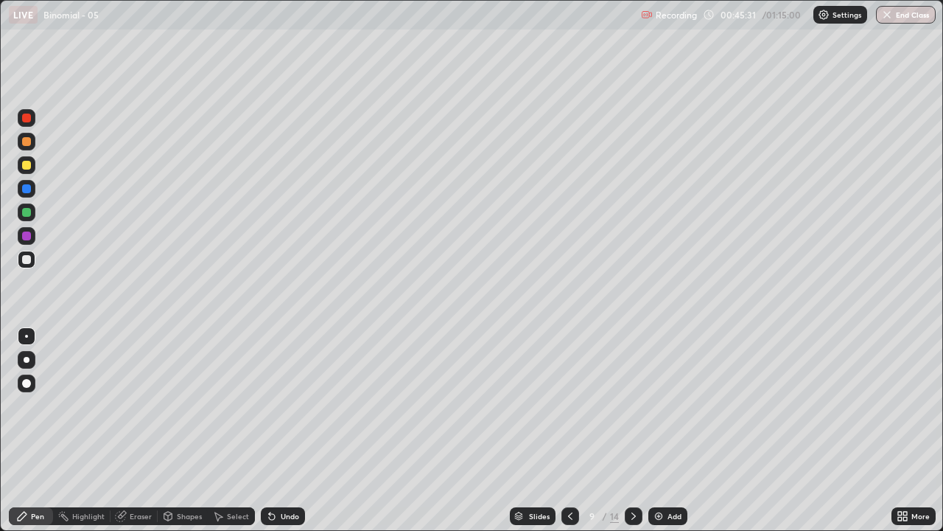
click at [131, 430] on div "Eraser" at bounding box center [141, 515] width 22 height 7
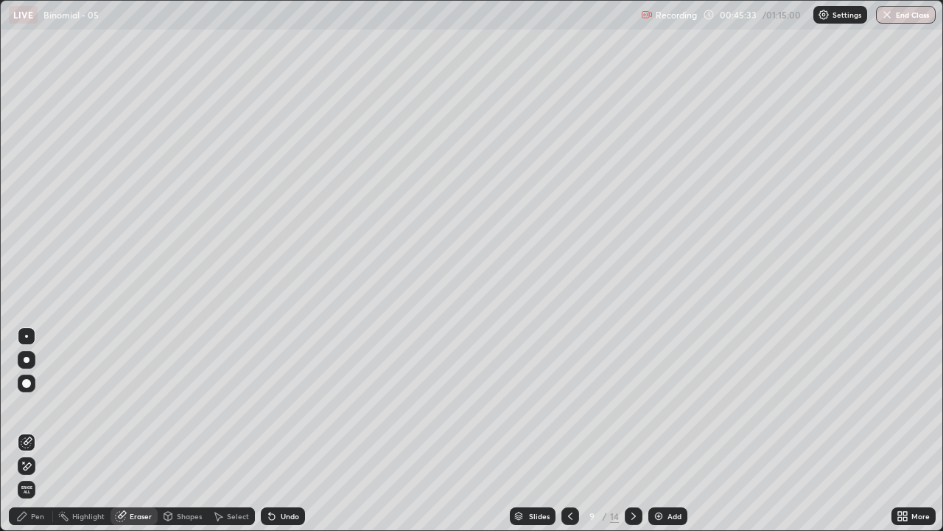
click at [36, 430] on div "Pen" at bounding box center [31, 516] width 44 height 18
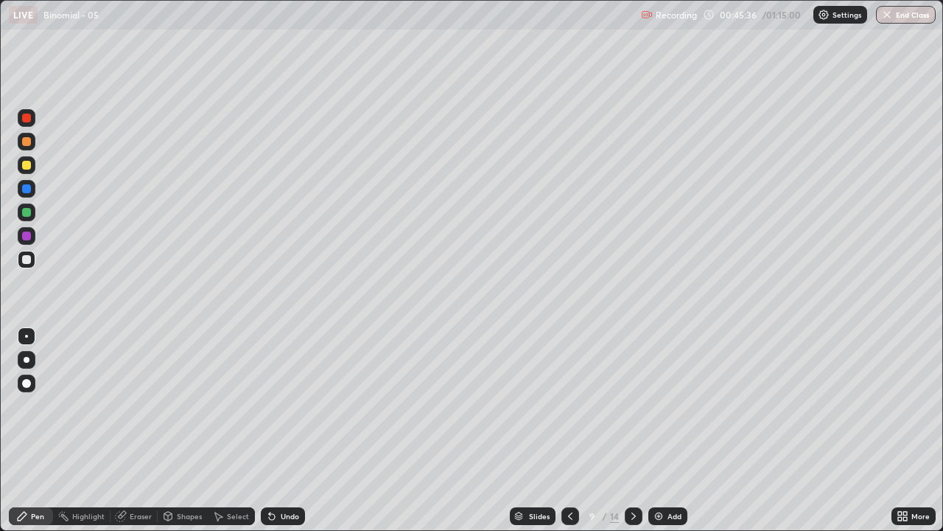
click at [134, 430] on div "Eraser" at bounding box center [141, 515] width 22 height 7
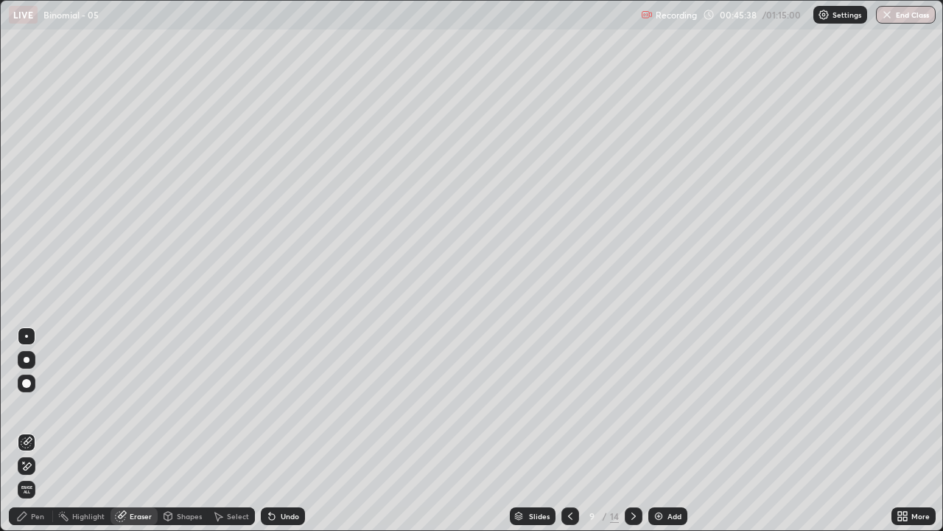
click at [33, 430] on div "Pen" at bounding box center [31, 516] width 44 height 18
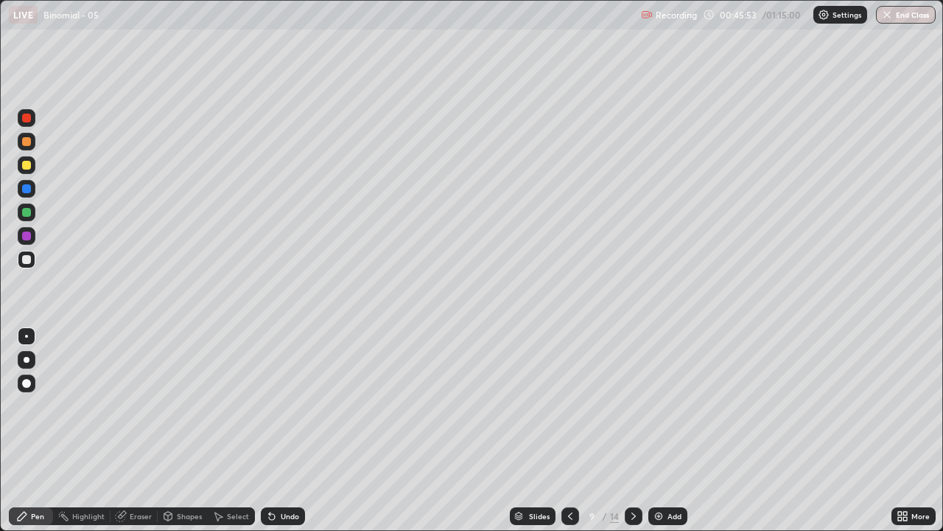
click at [287, 430] on div "Undo" at bounding box center [290, 515] width 18 height 7
click at [286, 430] on div "Undo" at bounding box center [290, 515] width 18 height 7
click at [26, 165] on div at bounding box center [26, 165] width 9 height 9
click at [632, 430] on div at bounding box center [634, 516] width 18 height 18
click at [288, 430] on div "Undo" at bounding box center [283, 516] width 44 height 18
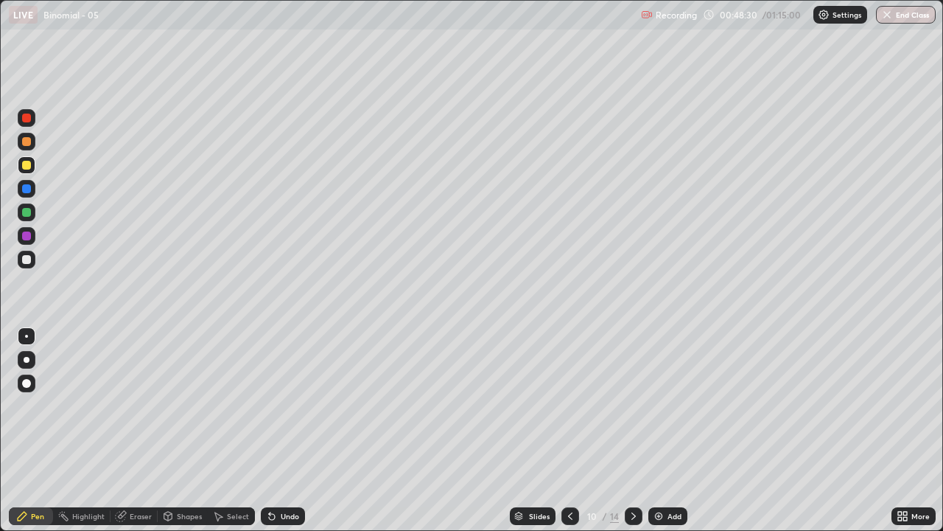
click at [633, 430] on icon at bounding box center [634, 516] width 12 height 12
click at [284, 430] on div "Undo" at bounding box center [283, 516] width 44 height 18
click at [285, 430] on div "Undo" at bounding box center [283, 516] width 44 height 18
click at [292, 430] on div "Undo" at bounding box center [290, 515] width 18 height 7
click at [288, 430] on div "Undo" at bounding box center [283, 516] width 44 height 18
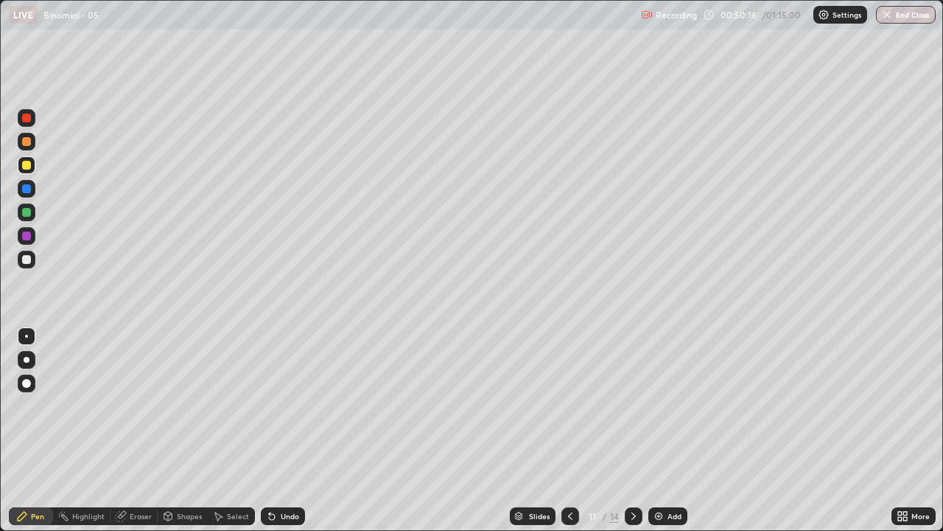
click at [289, 430] on div "Undo" at bounding box center [283, 516] width 44 height 18
click at [288, 430] on div "Undo" at bounding box center [283, 516] width 44 height 18
click at [632, 430] on icon at bounding box center [634, 516] width 12 height 12
click at [565, 430] on icon at bounding box center [571, 516] width 12 height 12
click at [632, 430] on icon at bounding box center [634, 516] width 12 height 12
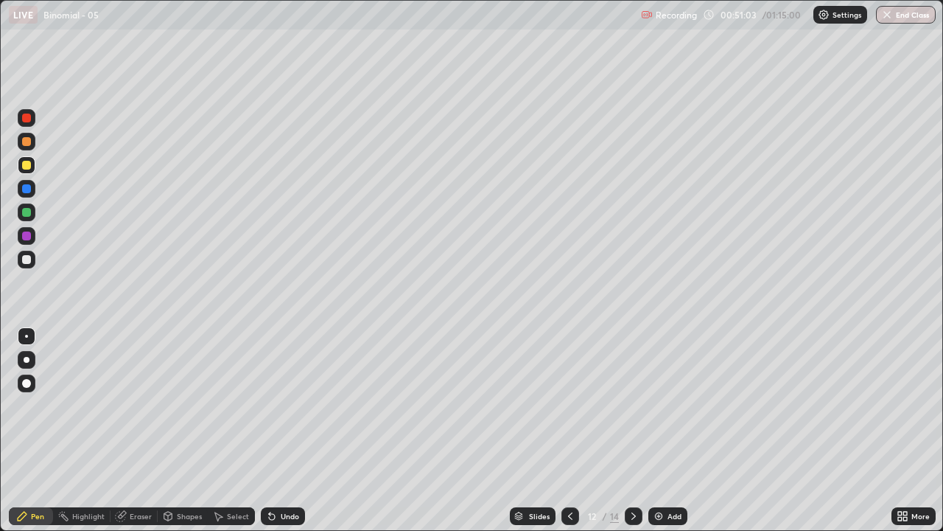
click at [284, 430] on div "Undo" at bounding box center [283, 516] width 44 height 18
click at [285, 430] on div "Undo" at bounding box center [290, 515] width 18 height 7
click at [568, 430] on icon at bounding box center [571, 516] width 12 height 12
click at [569, 430] on icon at bounding box center [571, 516] width 12 height 12
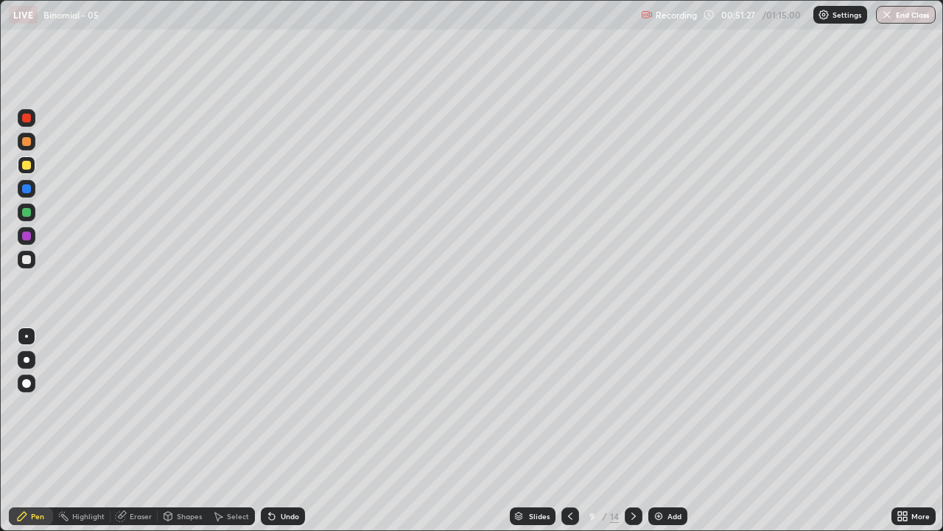
click at [630, 430] on icon at bounding box center [634, 516] width 12 height 12
click at [568, 430] on icon at bounding box center [571, 516] width 12 height 12
click at [575, 430] on div at bounding box center [571, 516] width 18 height 18
click at [630, 430] on icon at bounding box center [634, 516] width 12 height 12
click at [567, 430] on icon at bounding box center [571, 516] width 12 height 12
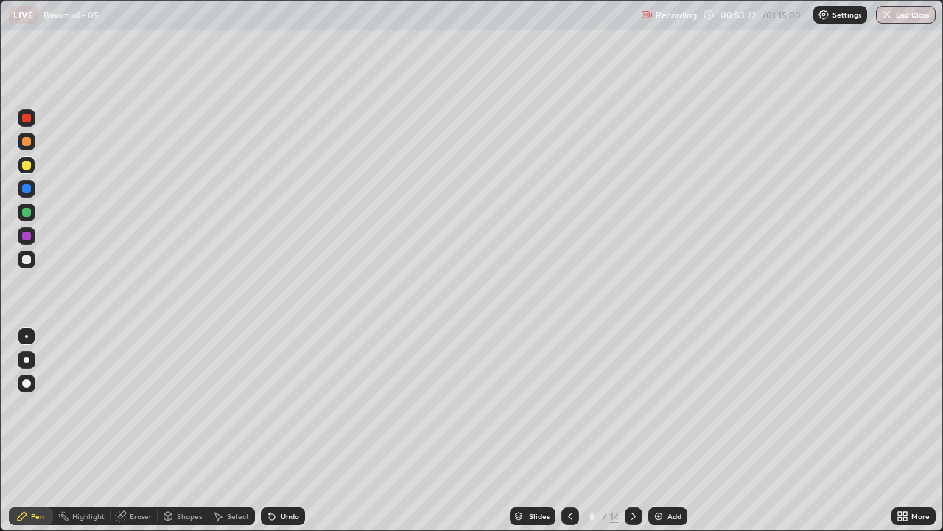
click at [632, 430] on icon at bounding box center [634, 516] width 12 height 12
click at [635, 430] on div at bounding box center [634, 516] width 18 height 18
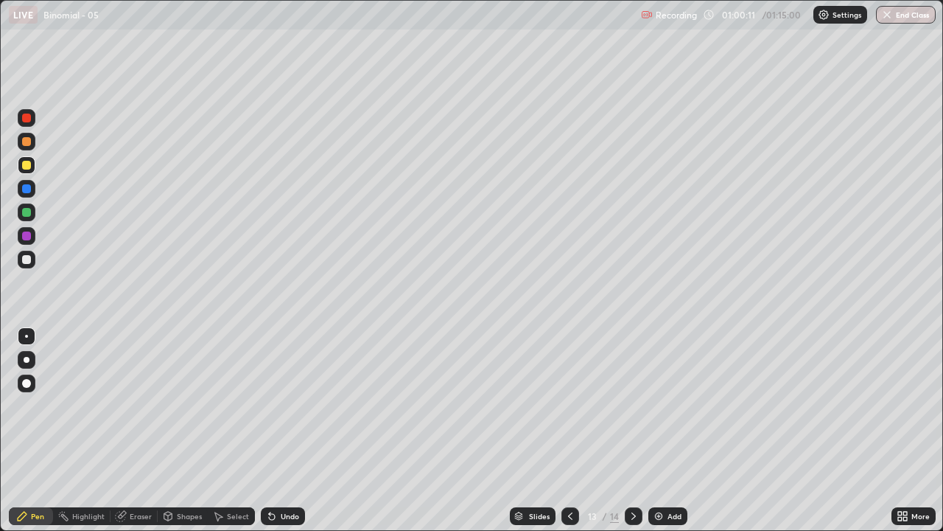
click at [568, 430] on icon at bounding box center [571, 516] width 12 height 12
click at [291, 430] on div "Undo" at bounding box center [290, 515] width 18 height 7
click at [637, 430] on icon at bounding box center [634, 516] width 12 height 12
click at [139, 430] on div "Eraser" at bounding box center [141, 515] width 22 height 7
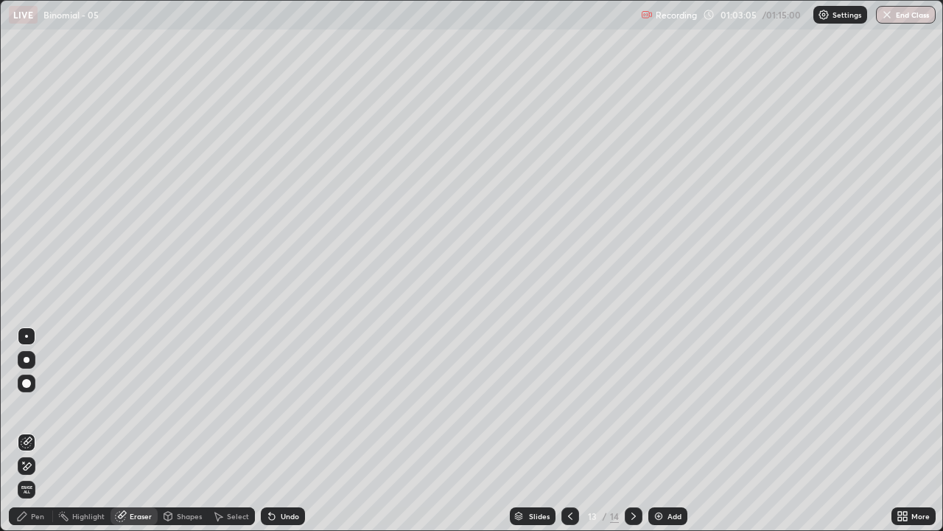
click at [38, 430] on div "Pen" at bounding box center [37, 515] width 13 height 7
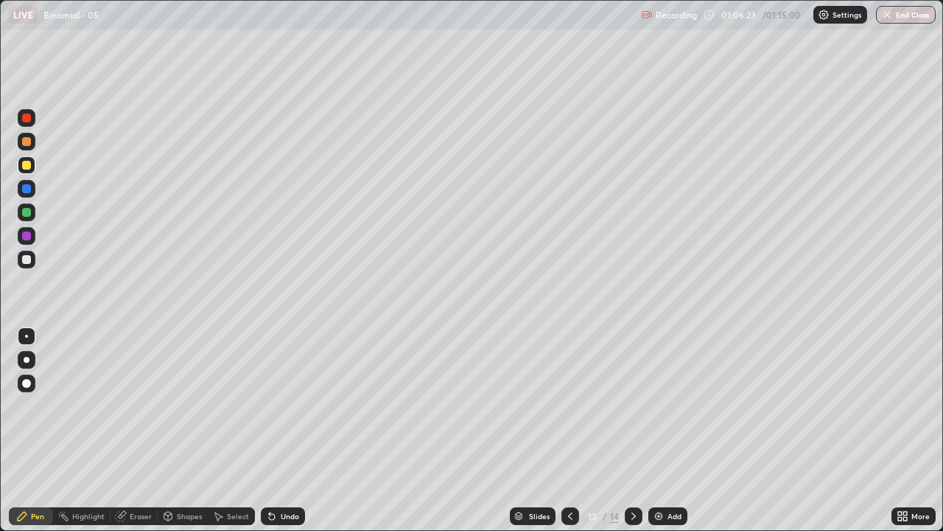
click at [571, 430] on icon at bounding box center [571, 516] width 12 height 12
click at [895, 21] on button "End Class" at bounding box center [906, 15] width 60 height 18
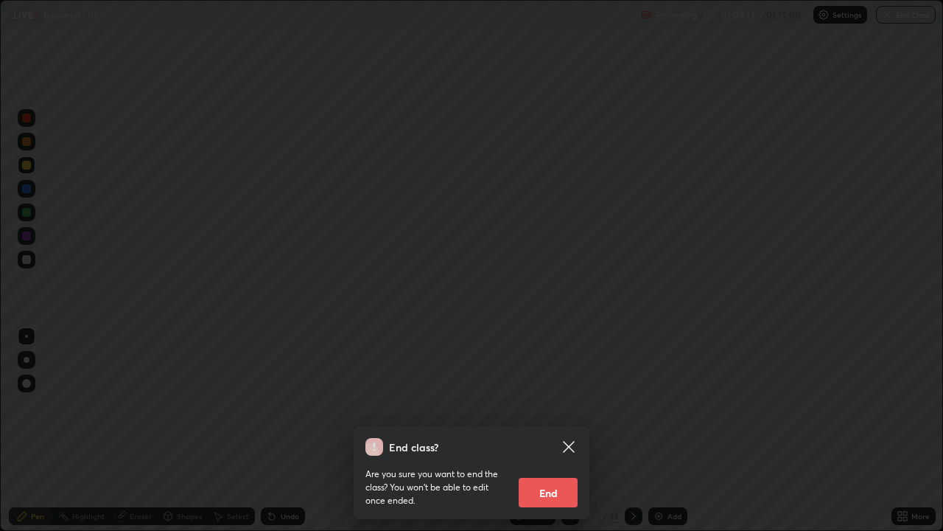
click at [555, 430] on button "End" at bounding box center [548, 492] width 59 height 29
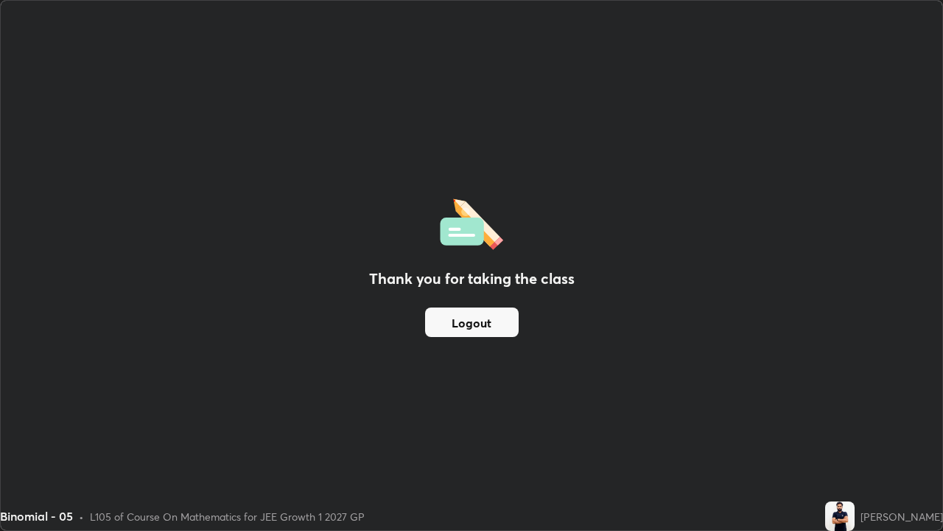
click at [467, 318] on button "Logout" at bounding box center [472, 321] width 94 height 29
